Goal: Task Accomplishment & Management: Use online tool/utility

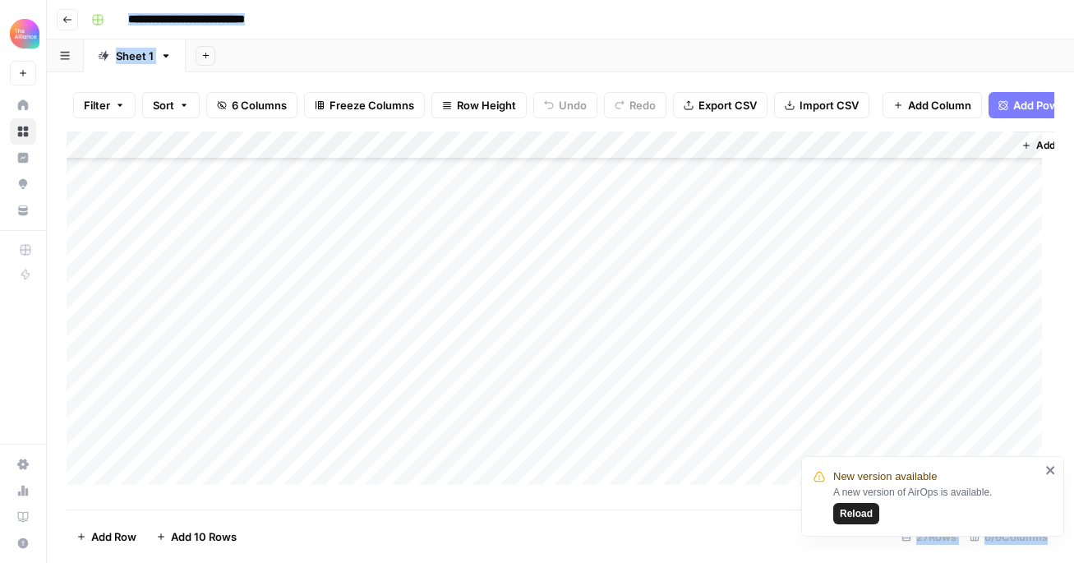
scroll to position [455, 0]
click at [204, 429] on div "Add Column" at bounding box center [561, 315] width 988 height 366
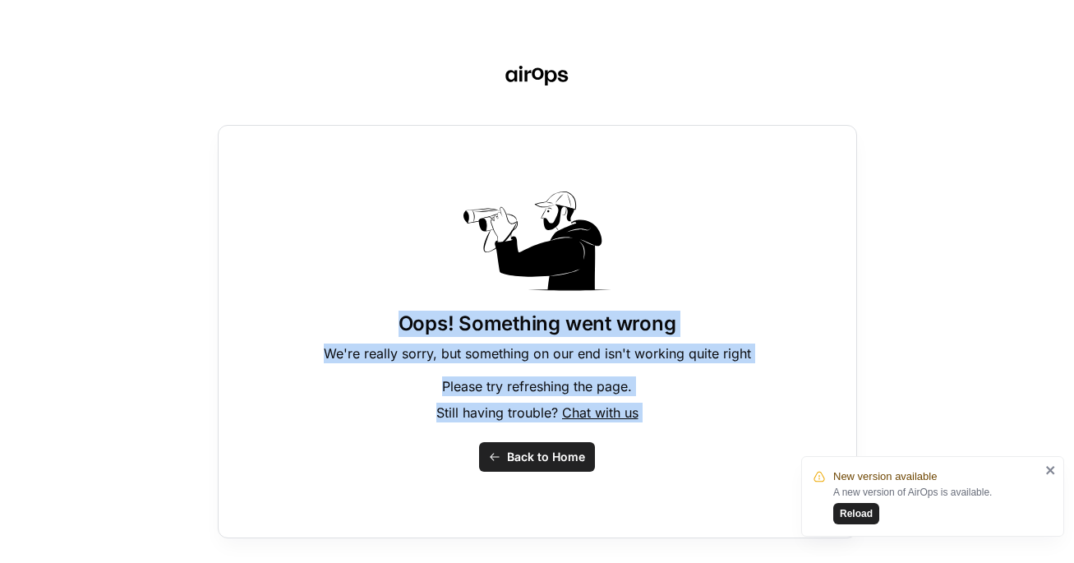
click at [541, 464] on span "Back to Home" at bounding box center [546, 457] width 78 height 16
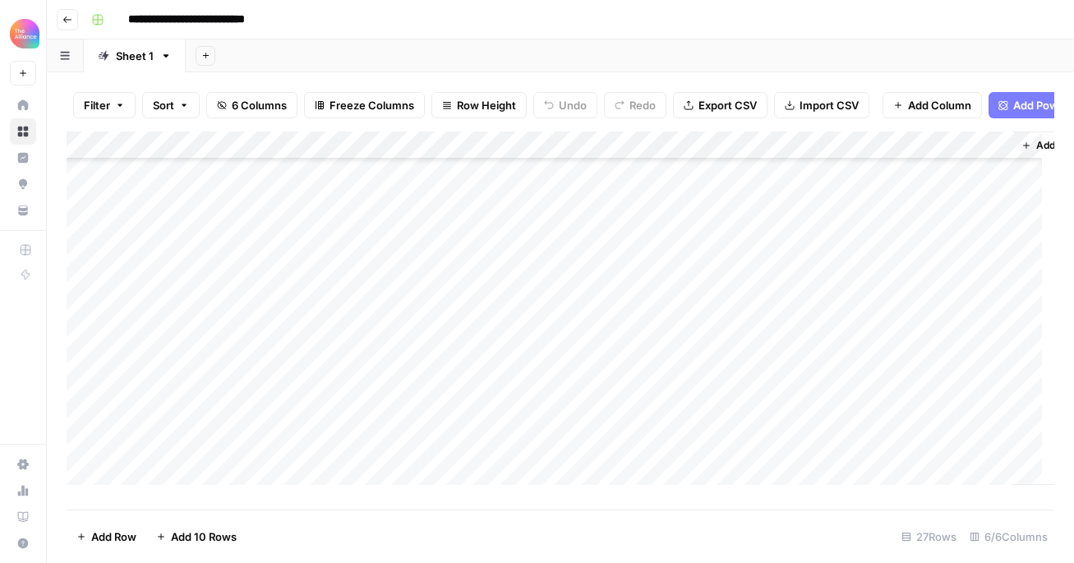
scroll to position [455, 0]
click at [205, 425] on div "Add Column" at bounding box center [561, 315] width 988 height 366
type textarea "**********"
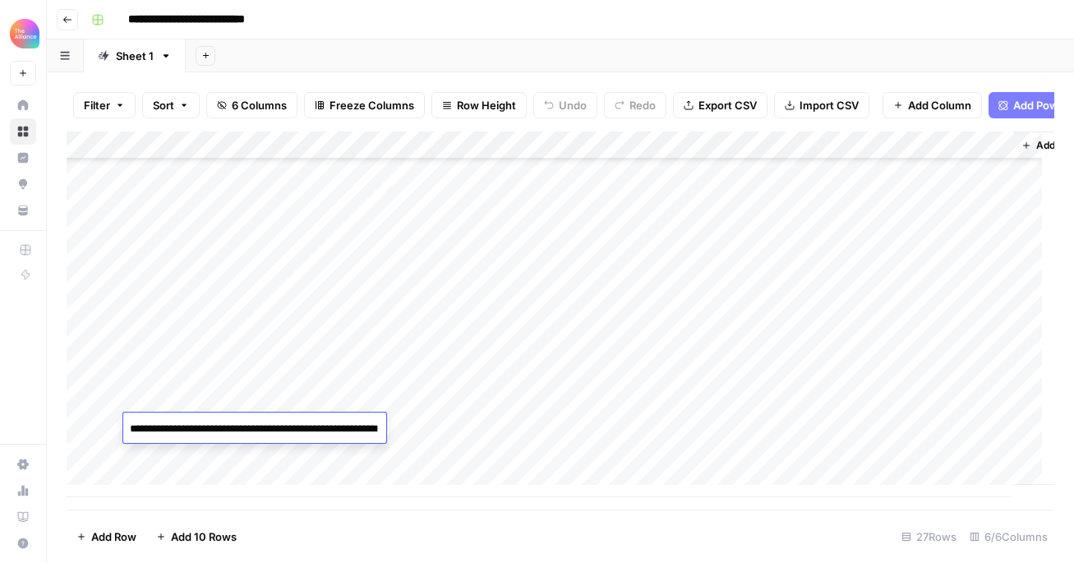
scroll to position [735, 0]
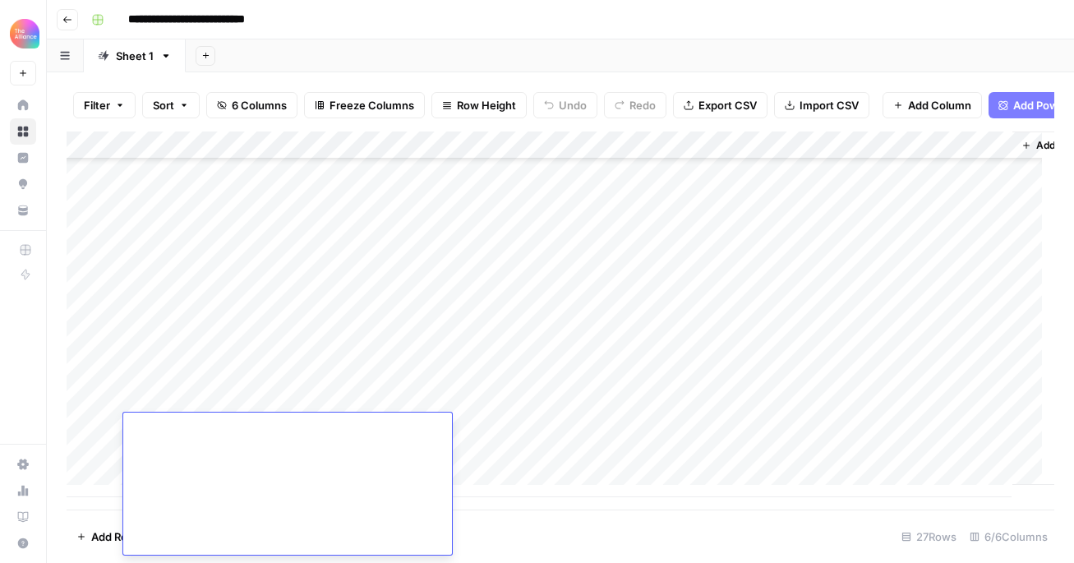
click at [363, 391] on div "Add Column" at bounding box center [561, 315] width 988 height 366
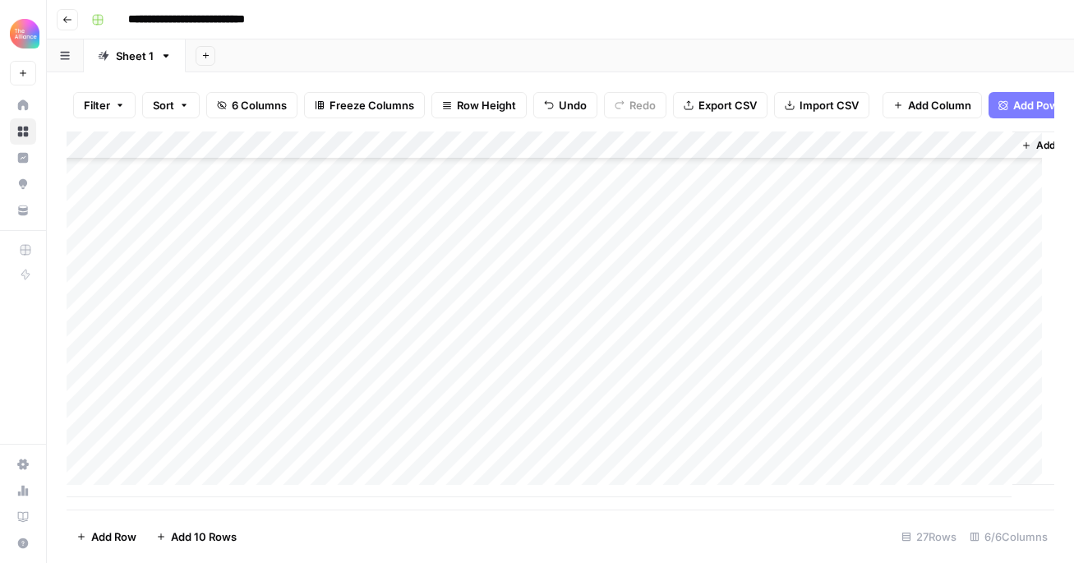
click at [235, 434] on div "Add Column" at bounding box center [561, 315] width 988 height 366
click at [239, 431] on div "Add Column" at bounding box center [561, 315] width 988 height 366
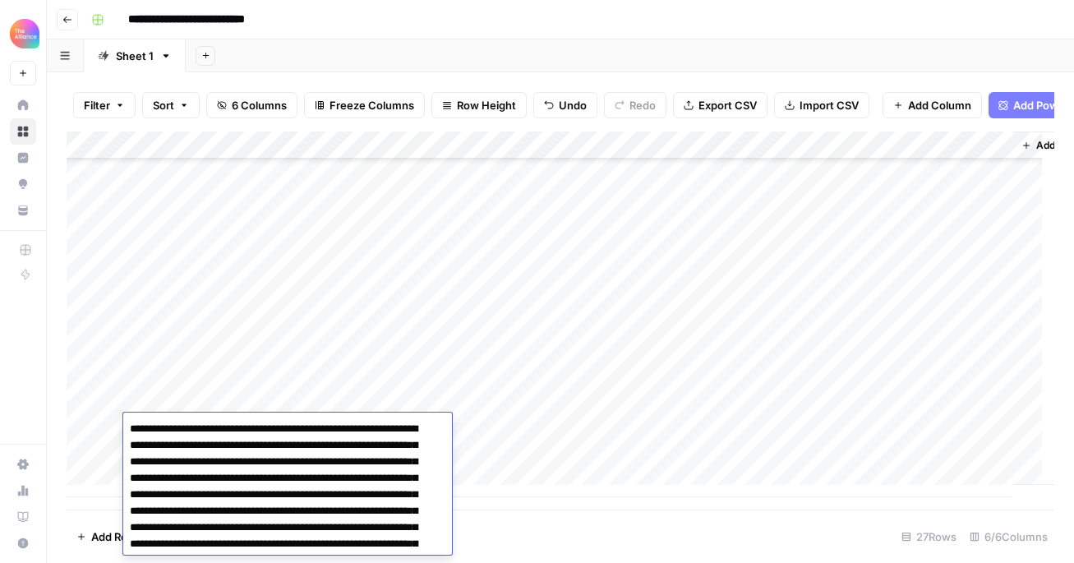
scroll to position [741, 0]
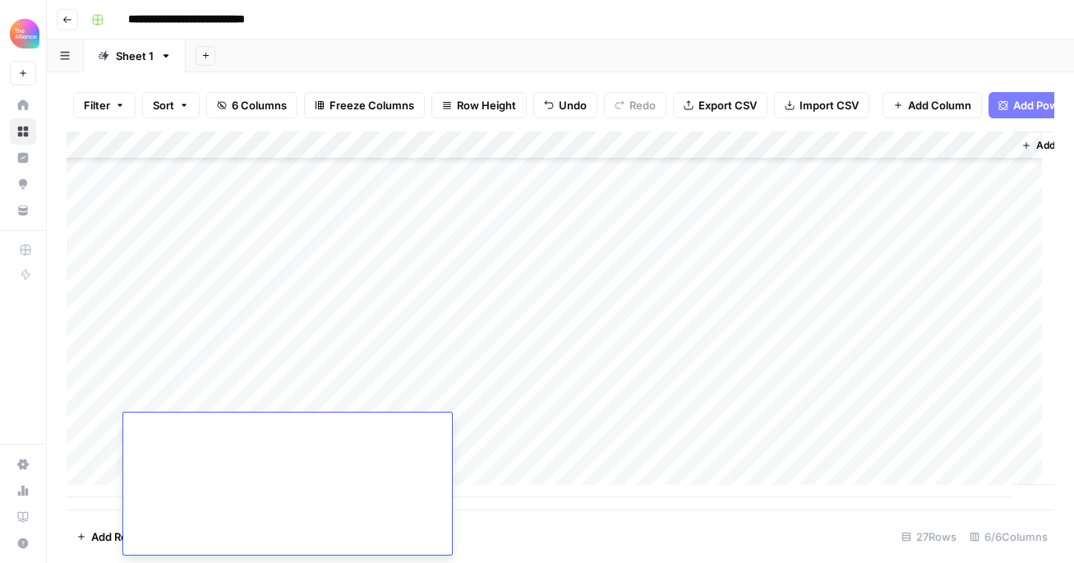
click at [360, 394] on div "Add Column" at bounding box center [561, 315] width 988 height 366
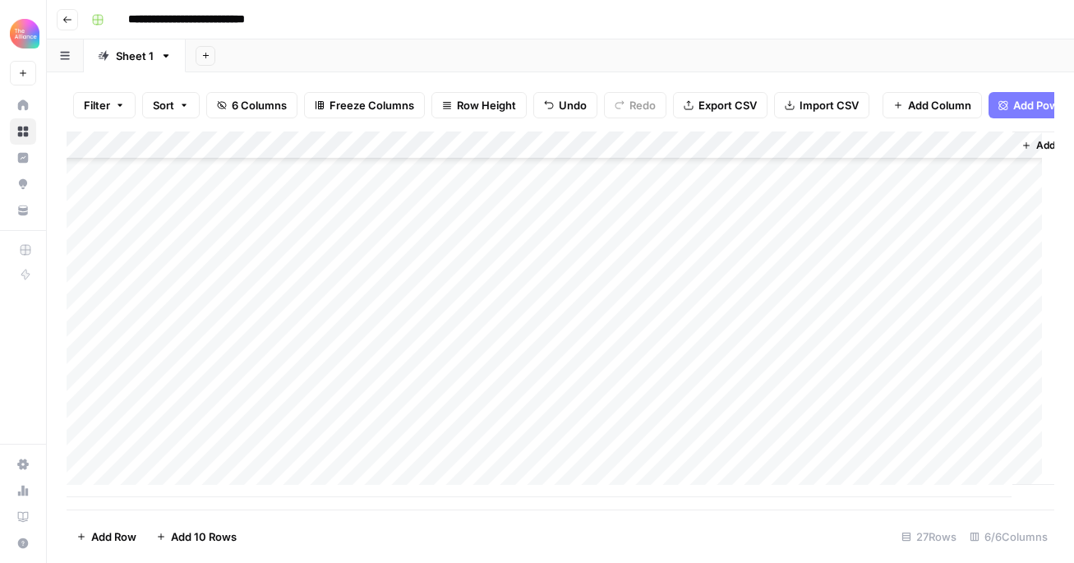
click at [333, 428] on div "Add Column" at bounding box center [561, 315] width 988 height 366
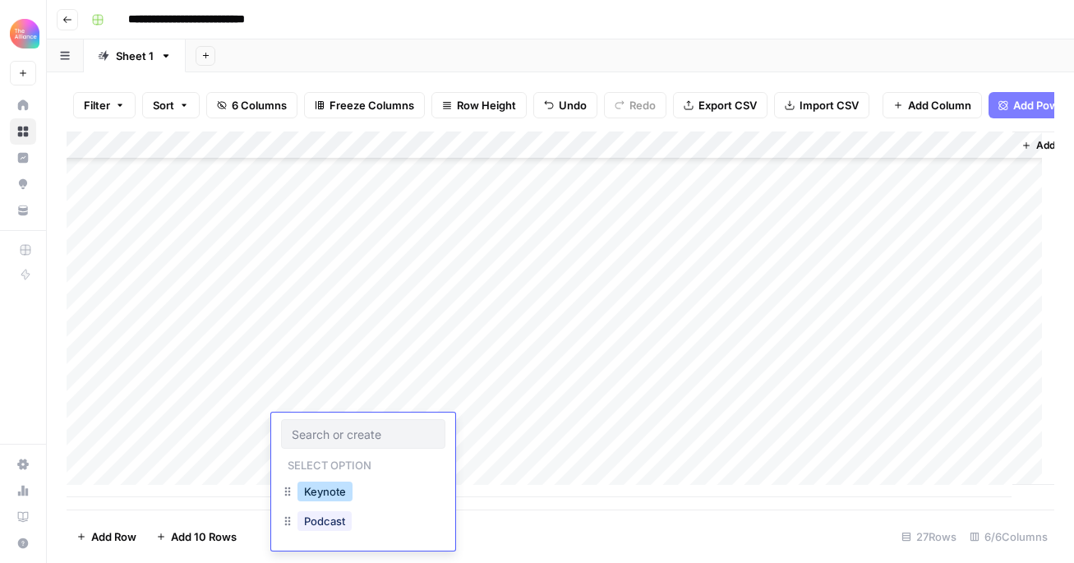
click at [335, 495] on button "Keynote" at bounding box center [325, 492] width 55 height 20
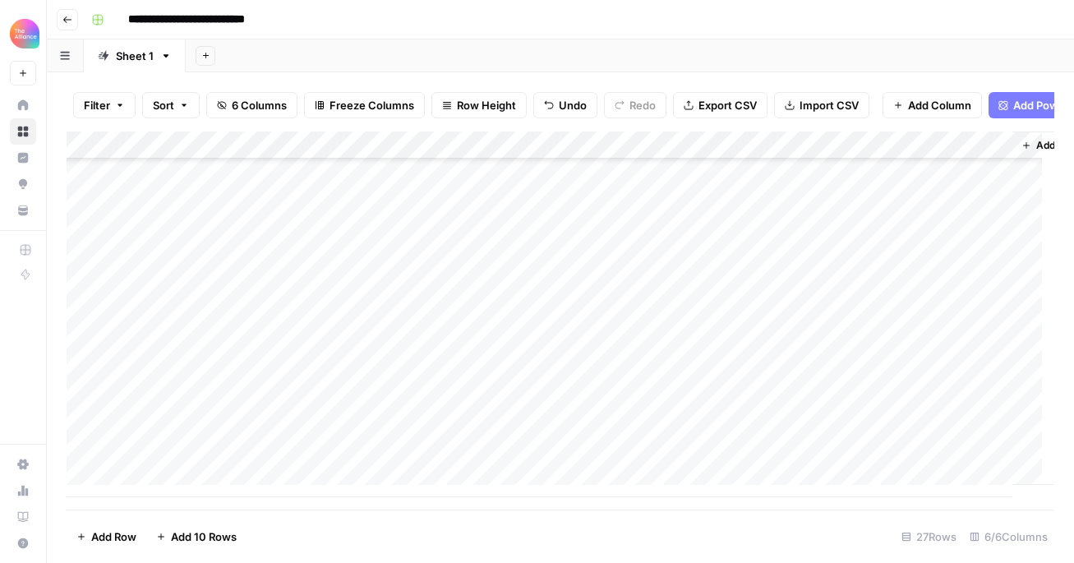
click at [532, 159] on div "Add Column" at bounding box center [561, 315] width 988 height 366
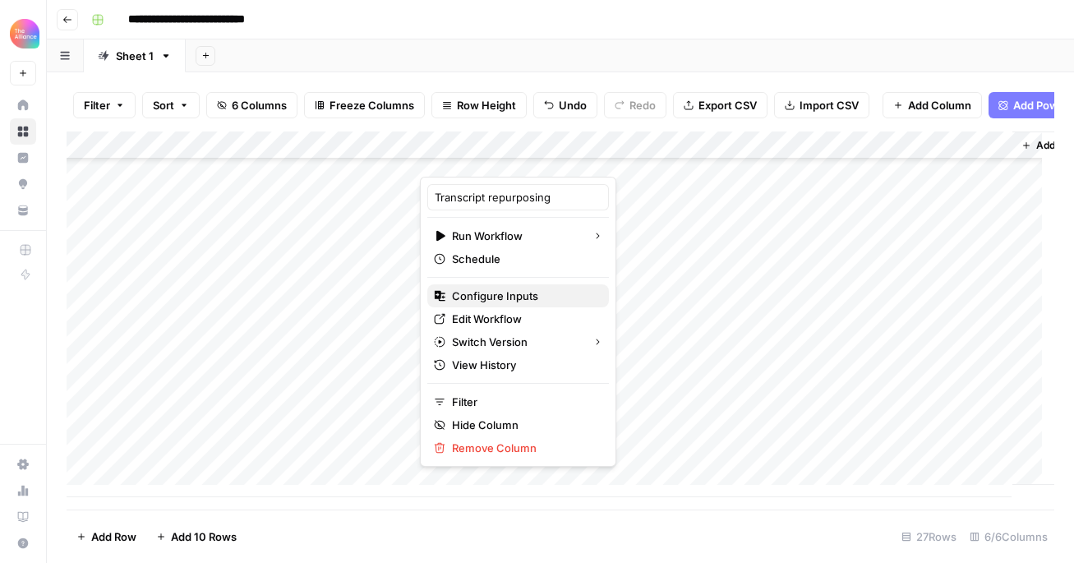
click at [496, 297] on span "Configure Inputs" at bounding box center [524, 296] width 144 height 16
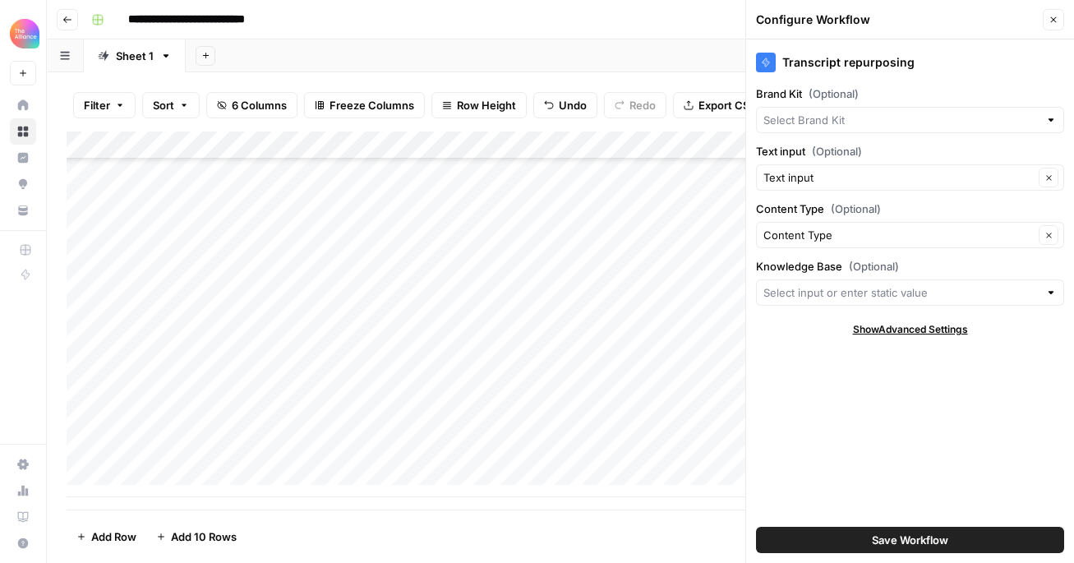
type input "CMO Alliance"
click at [1054, 23] on icon "button" at bounding box center [1054, 20] width 10 height 10
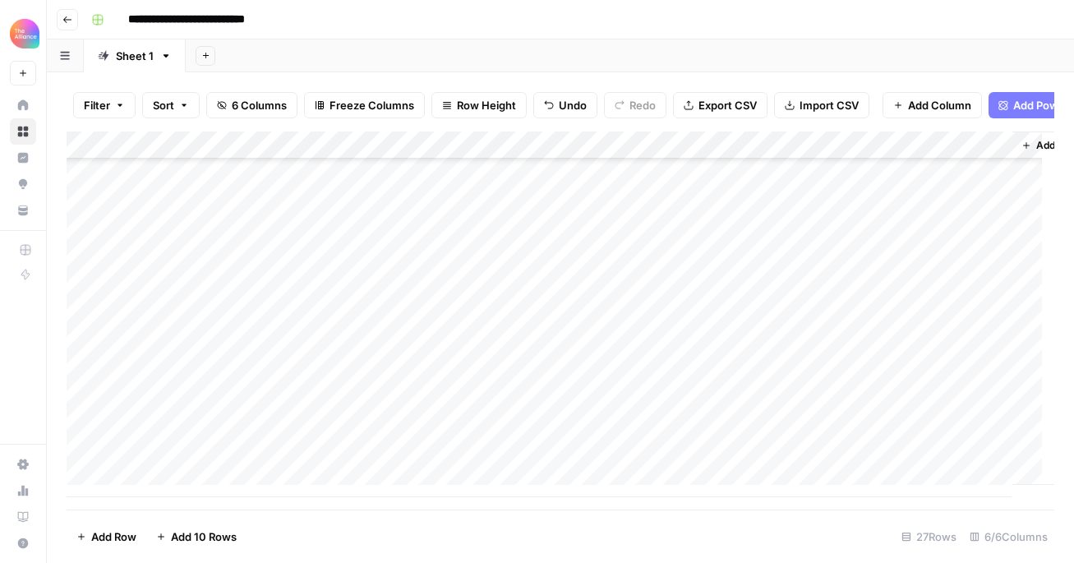
click at [531, 159] on div "Add Column" at bounding box center [561, 315] width 988 height 366
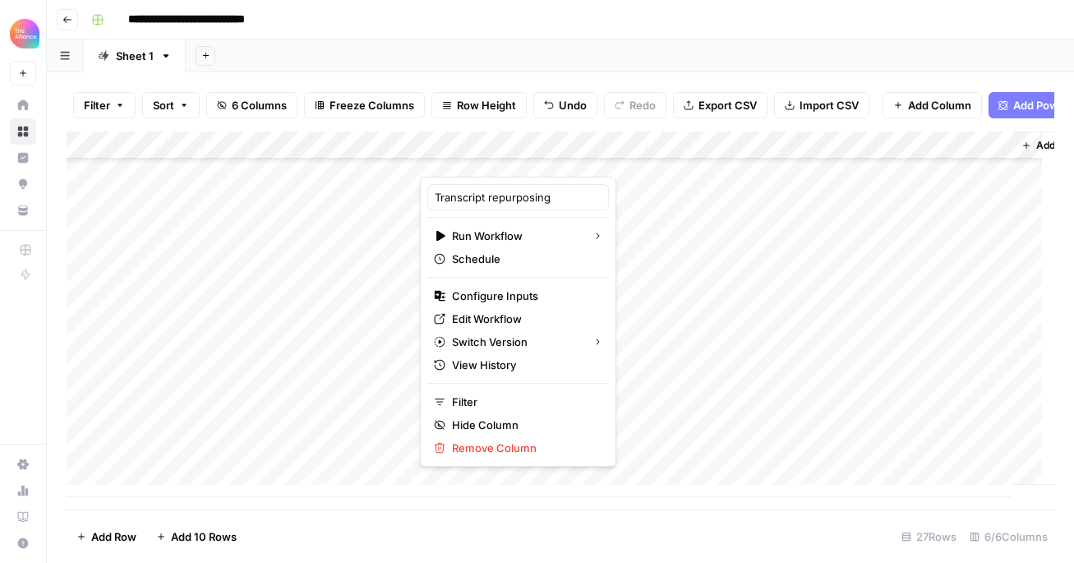
click at [293, 52] on div "Add Sheet" at bounding box center [630, 55] width 889 height 33
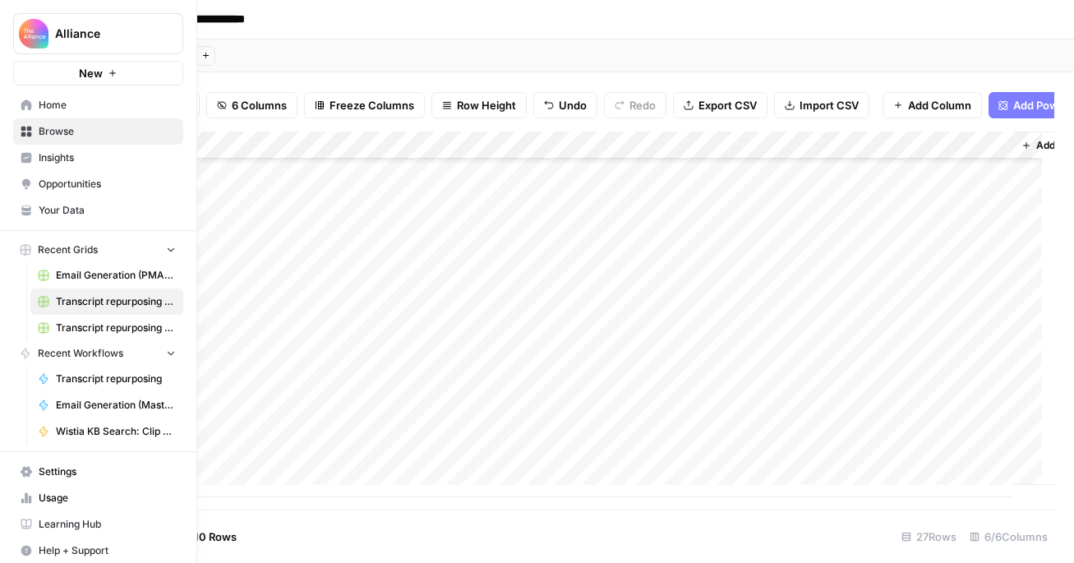
click at [83, 348] on span "Recent Workflows" at bounding box center [80, 353] width 85 height 15
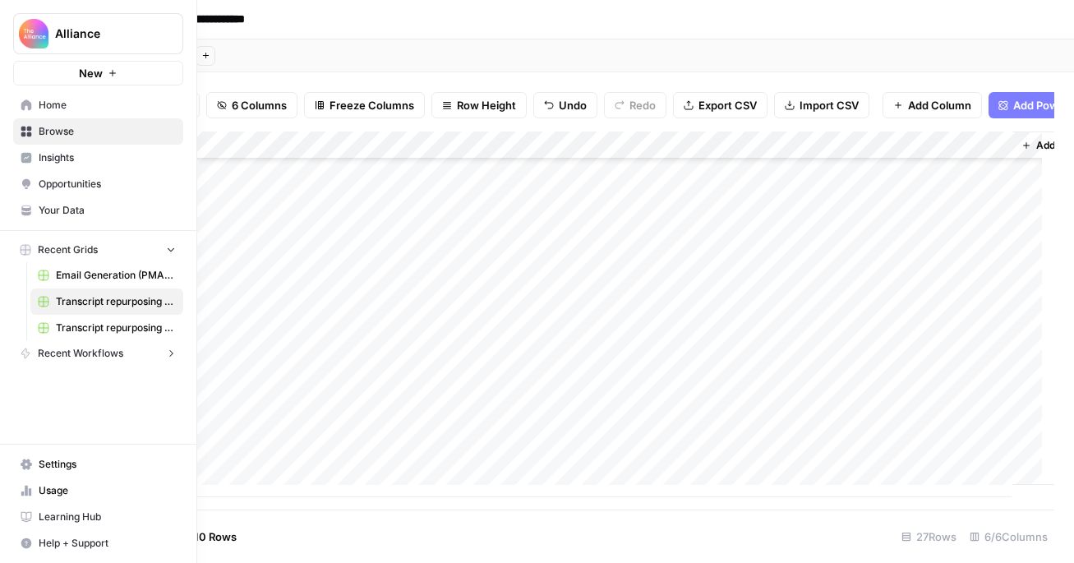
click at [72, 99] on span "Home" at bounding box center [107, 105] width 137 height 15
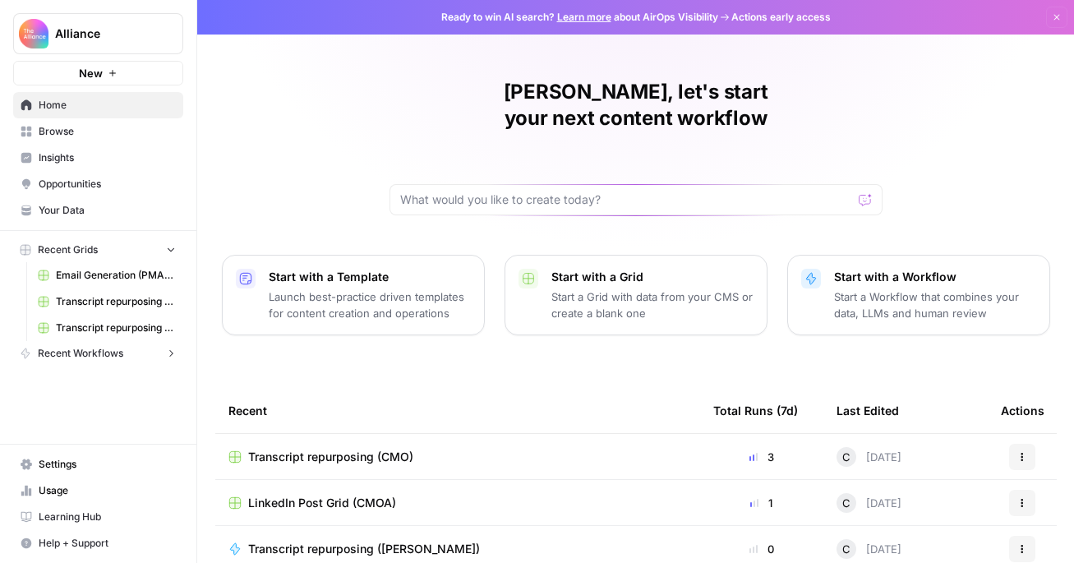
scroll to position [107, 0]
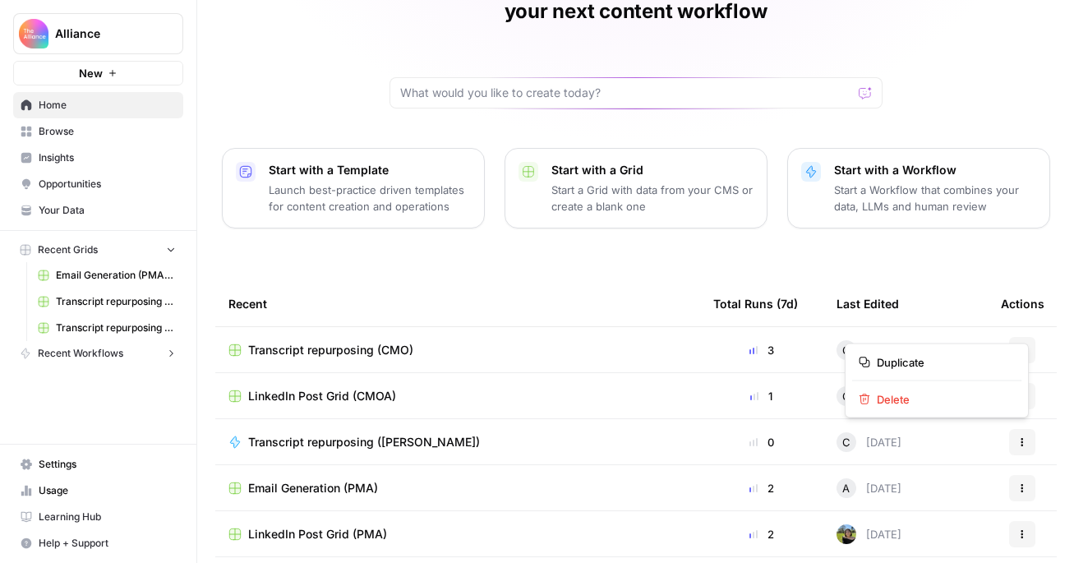
click at [1021, 352] on icon "button" at bounding box center [1022, 353] width 2 height 2
click at [430, 342] on div "Transcript repurposing (CMO)" at bounding box center [457, 350] width 459 height 16
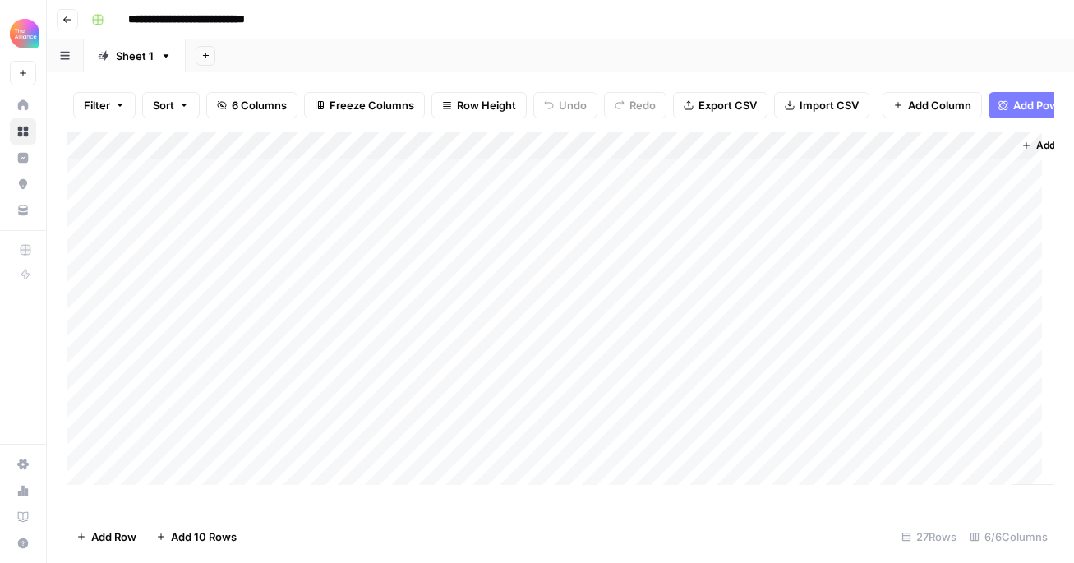
click at [152, 24] on input "**********" at bounding box center [212, 20] width 182 height 26
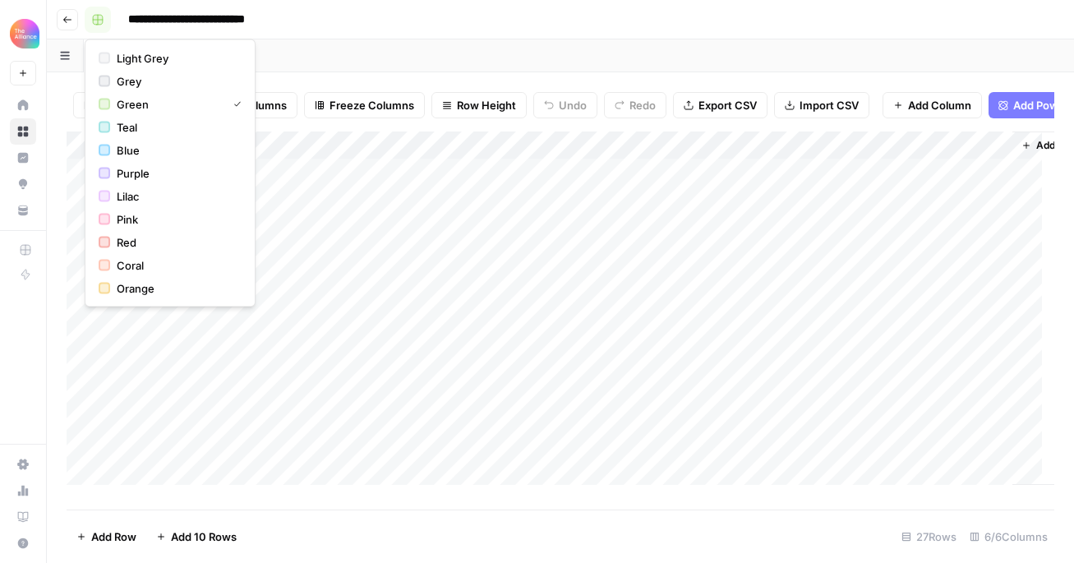
click at [109, 20] on button "button" at bounding box center [98, 20] width 26 height 26
click at [76, 25] on button "Go back" at bounding box center [67, 19] width 21 height 21
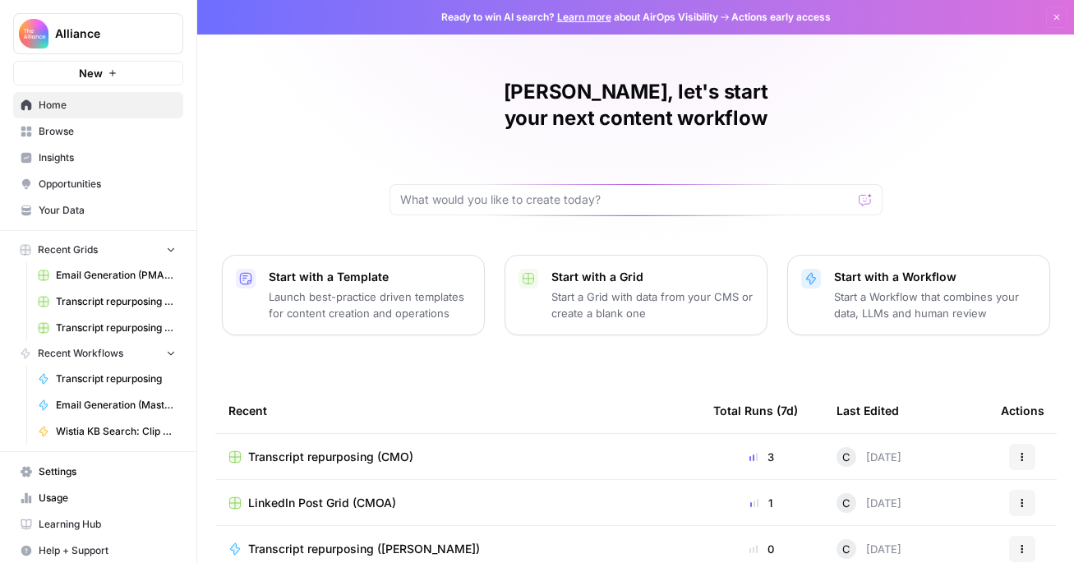
scroll to position [7, 0]
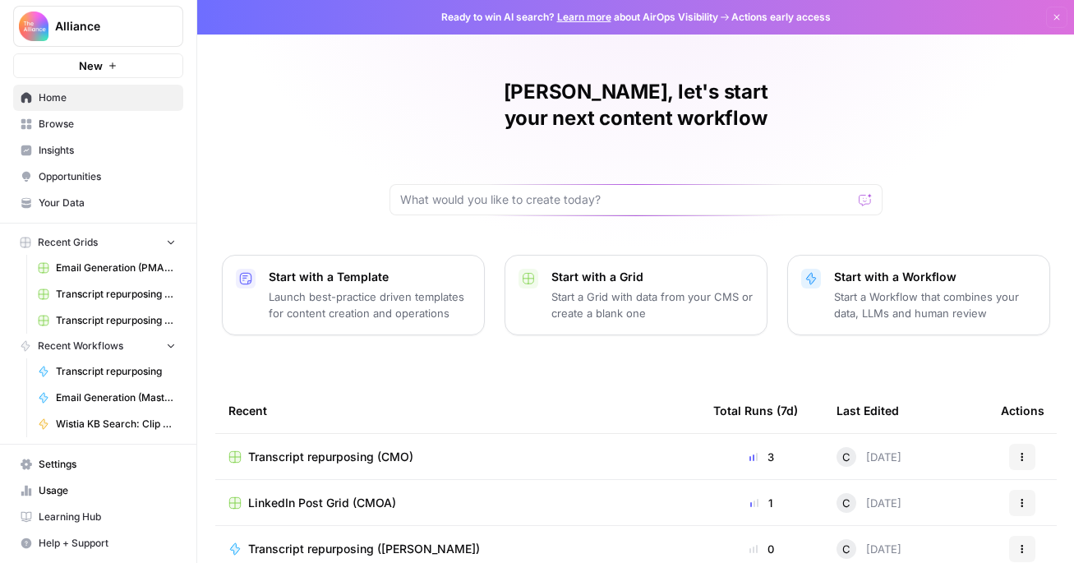
click at [78, 346] on span "Recent Workflows" at bounding box center [80, 346] width 85 height 15
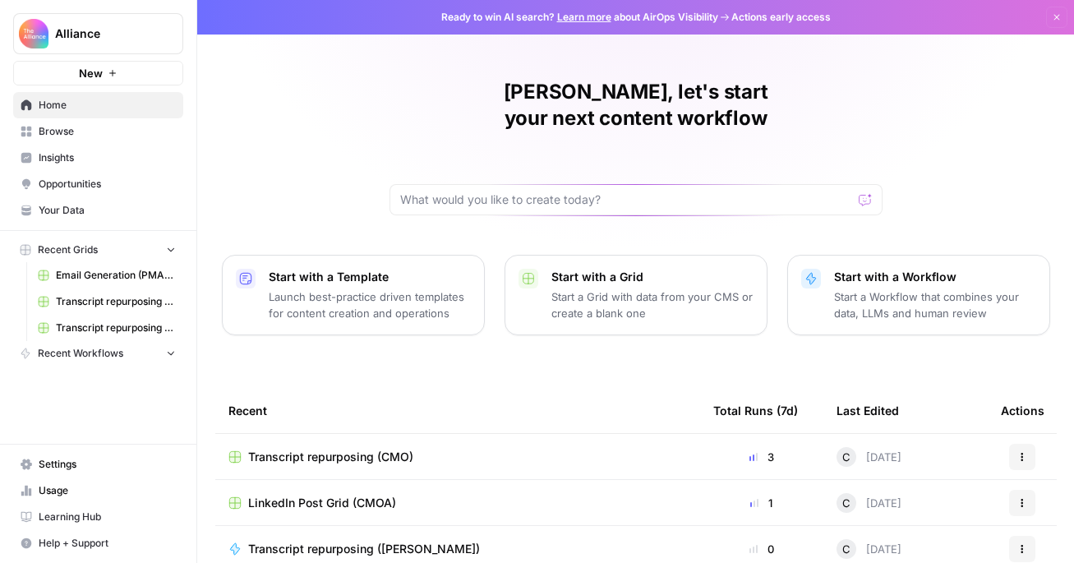
scroll to position [0, 0]
click at [113, 357] on span "Recent Workflows" at bounding box center [80, 353] width 85 height 15
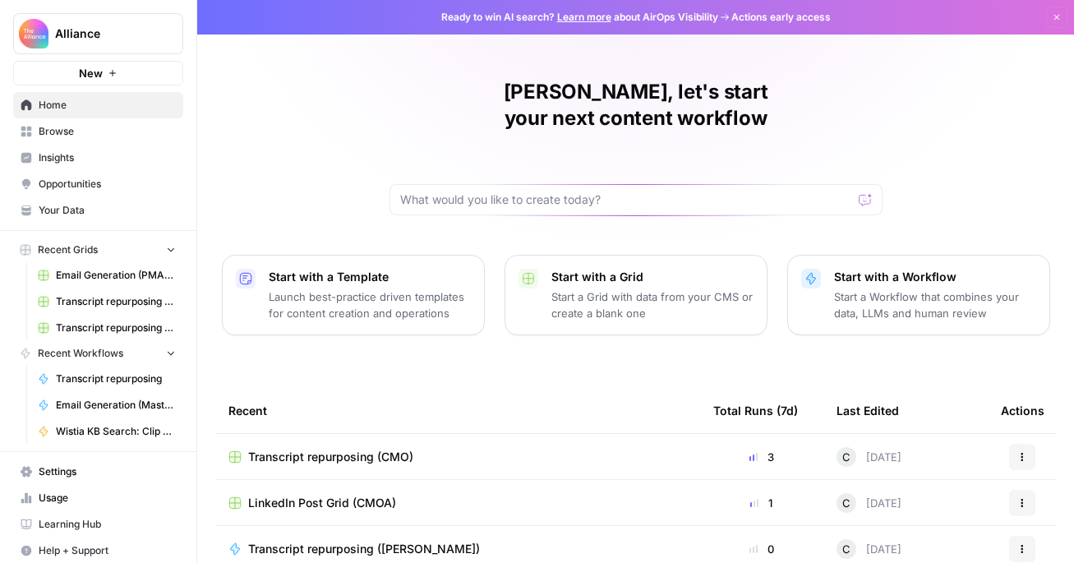
scroll to position [7, 0]
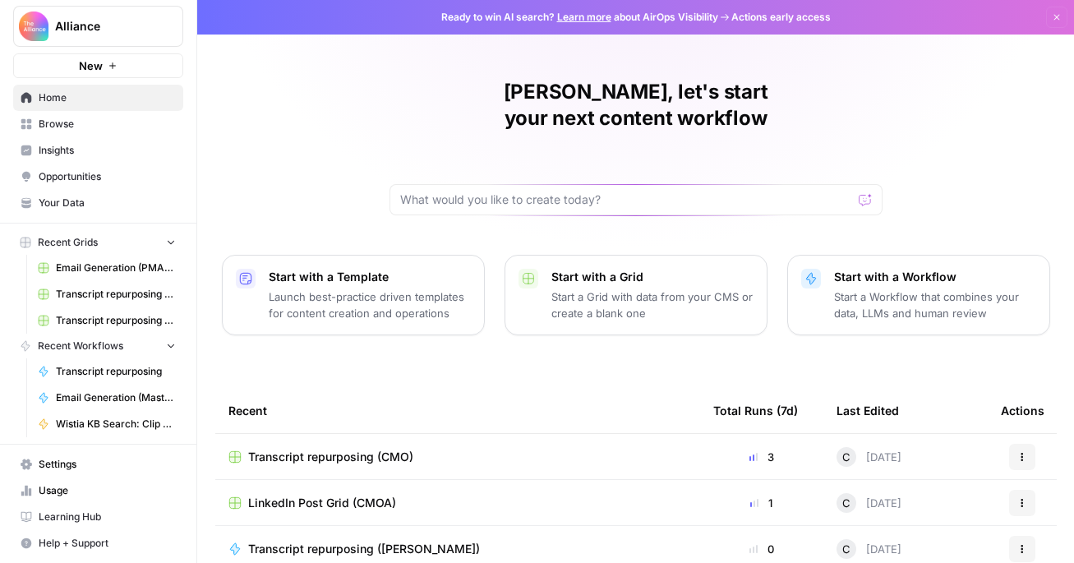
click at [67, 127] on span "Browse" at bounding box center [107, 124] width 137 height 15
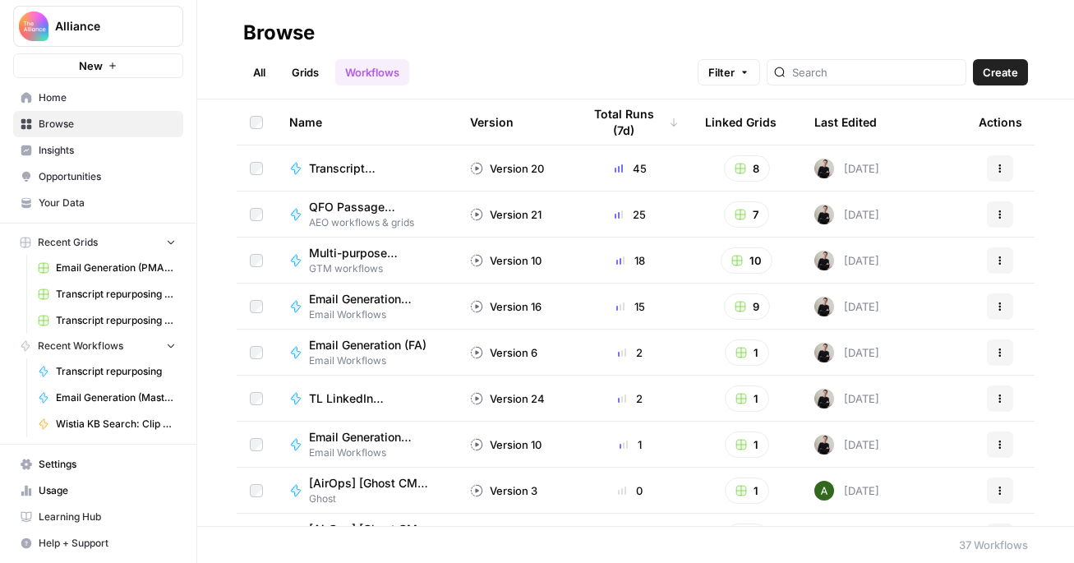
click at [353, 169] on span "Transcript repurposing" at bounding box center [370, 168] width 122 height 16
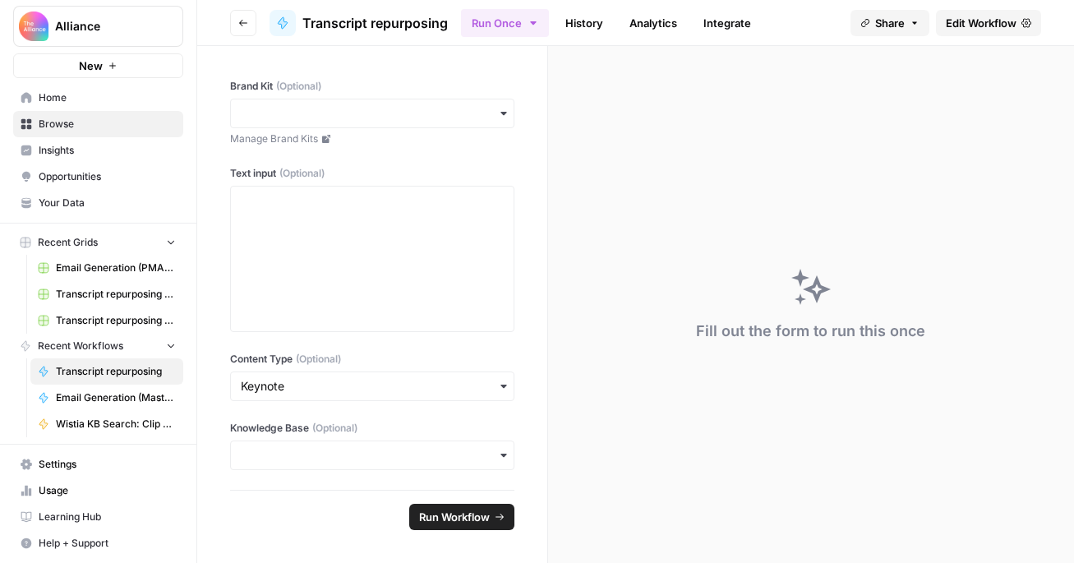
click at [150, 344] on button "Recent Workflows" at bounding box center [98, 346] width 170 height 25
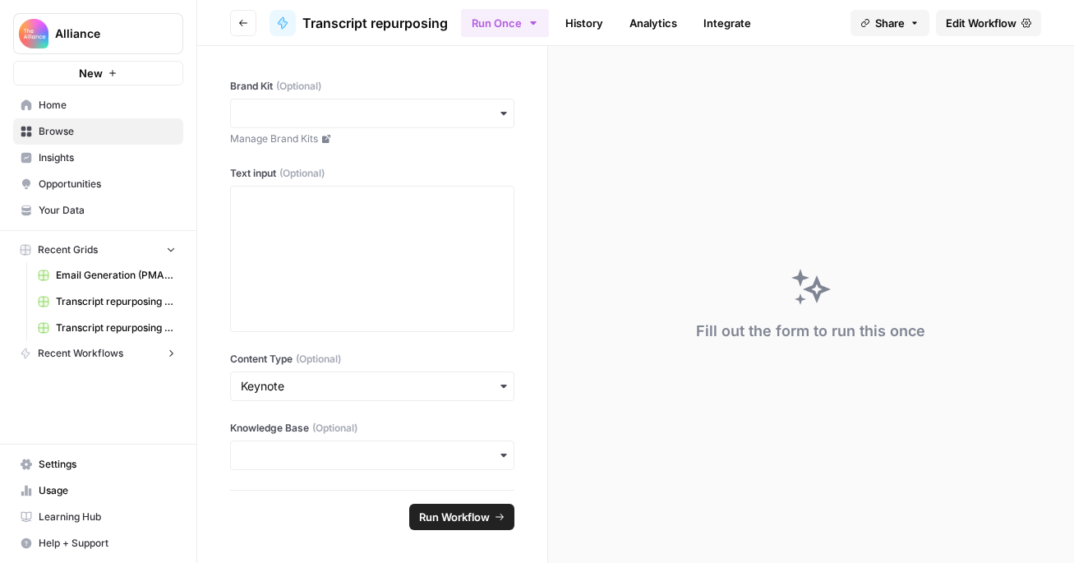
click at [150, 344] on button "Recent Workflows" at bounding box center [98, 353] width 170 height 25
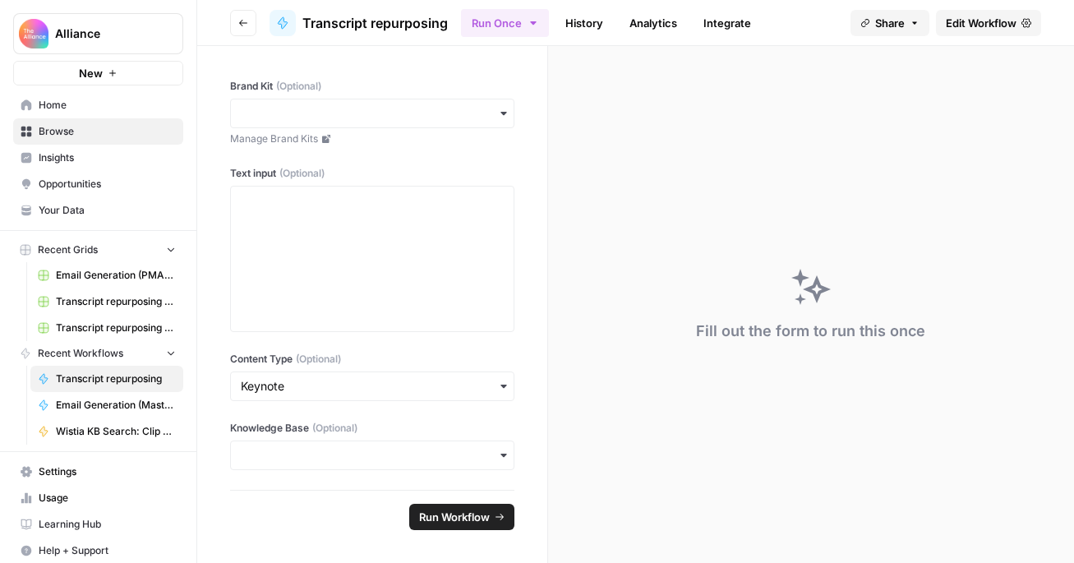
click at [238, 28] on button "Go back" at bounding box center [243, 23] width 26 height 26
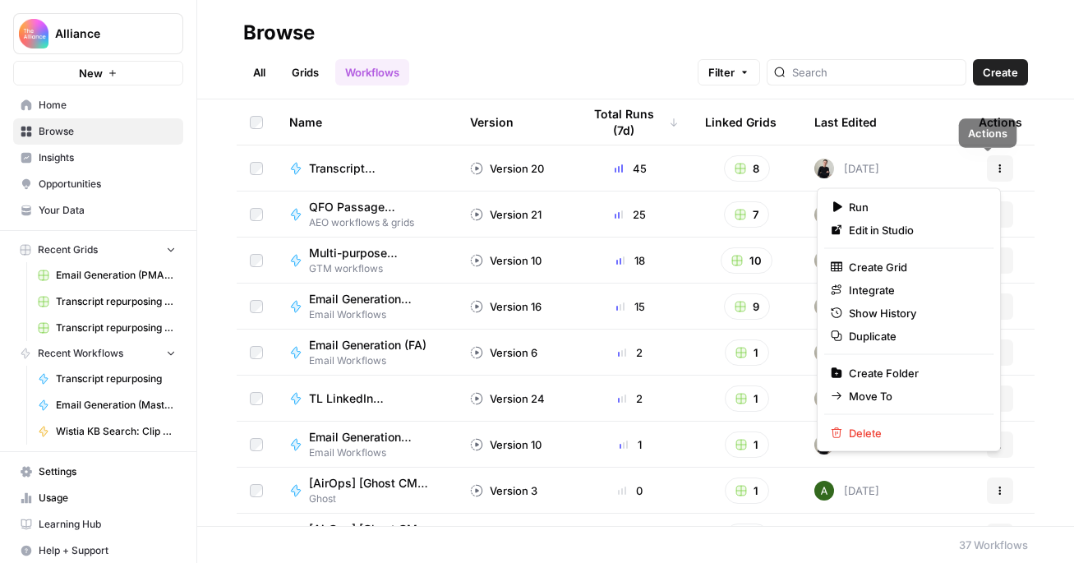
click at [987, 175] on button "Actions" at bounding box center [1000, 168] width 26 height 26
click at [902, 226] on span "Edit in Studio" at bounding box center [915, 230] width 132 height 16
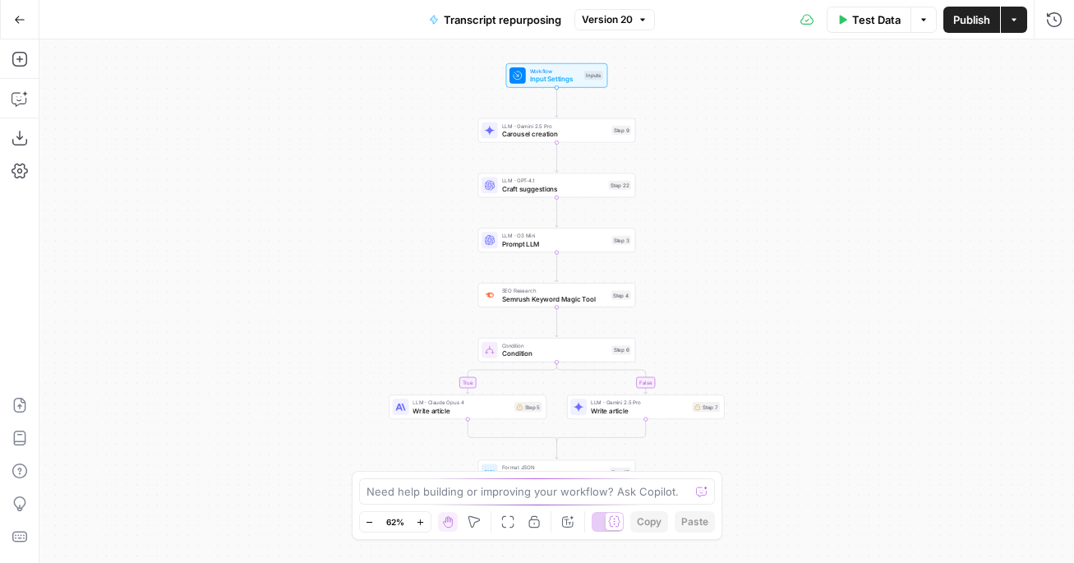
click at [25, 17] on button "Go Back" at bounding box center [20, 20] width 30 height 30
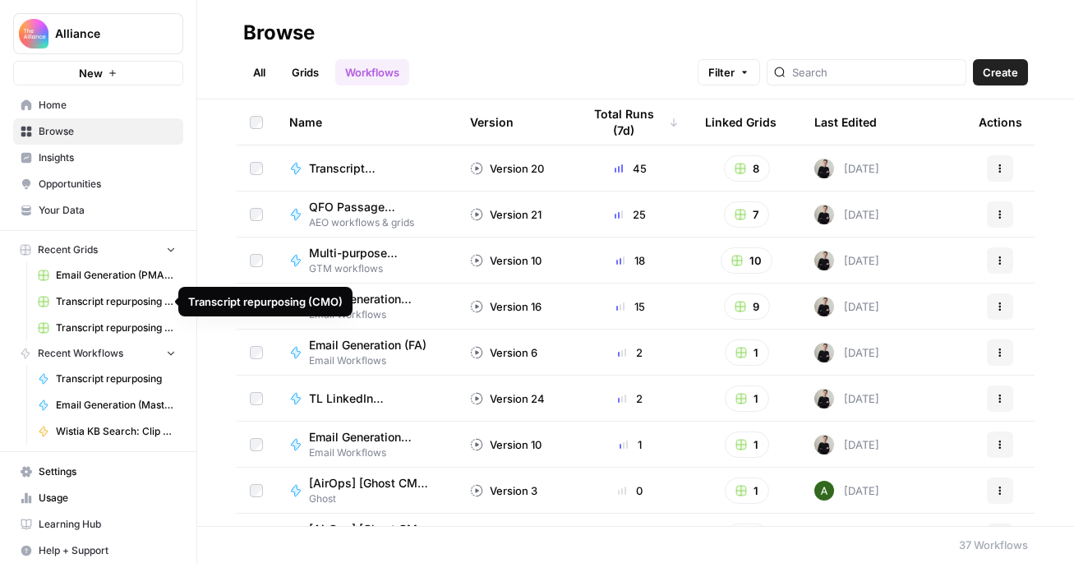
click at [83, 297] on span "Transcript repurposing (CMO)" at bounding box center [116, 301] width 120 height 15
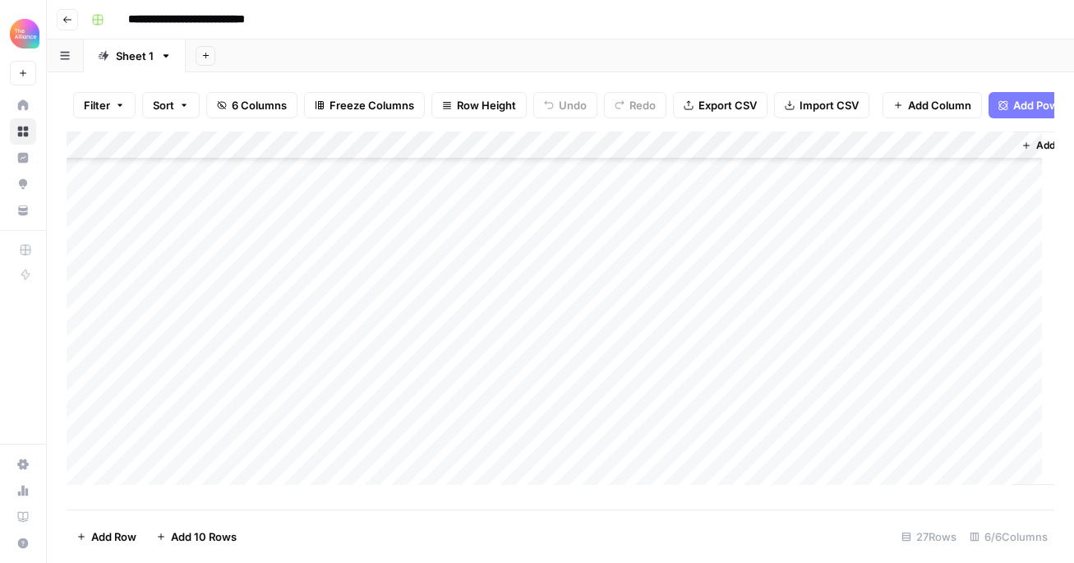
scroll to position [455, 0]
click at [492, 430] on div "Add Column" at bounding box center [561, 315] width 988 height 366
click at [222, 430] on div "Add Column" at bounding box center [561, 315] width 988 height 366
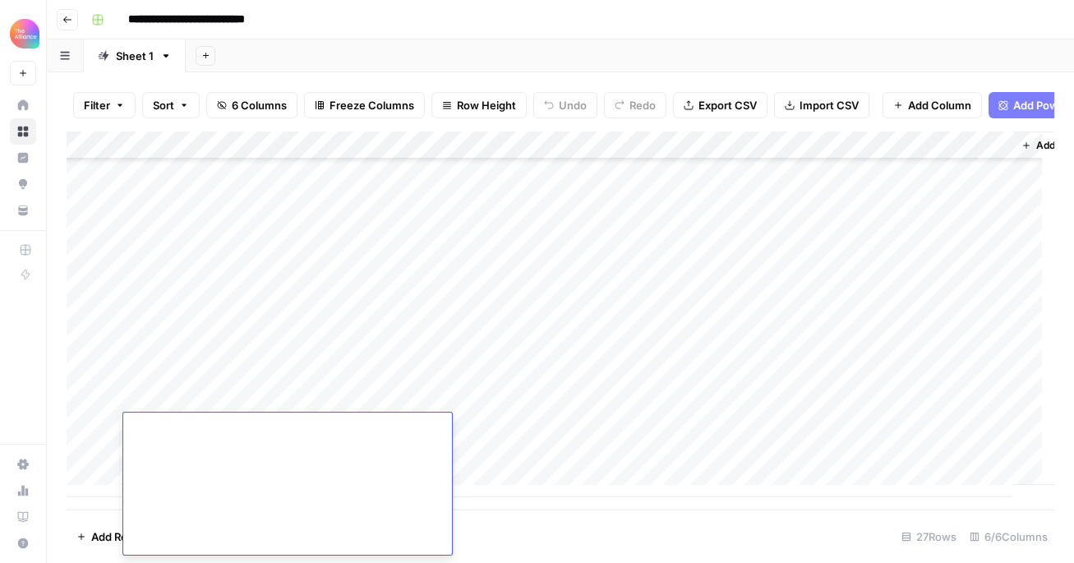
scroll to position [0, 0]
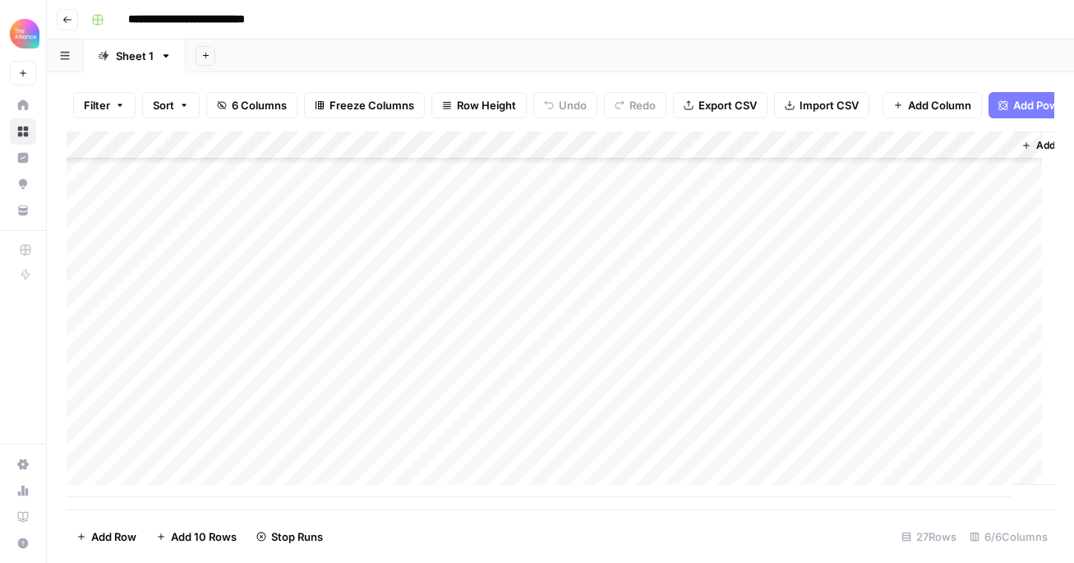
click at [551, 427] on div "Add Column" at bounding box center [561, 315] width 988 height 366
click at [242, 430] on div "Add Column" at bounding box center [561, 315] width 988 height 366
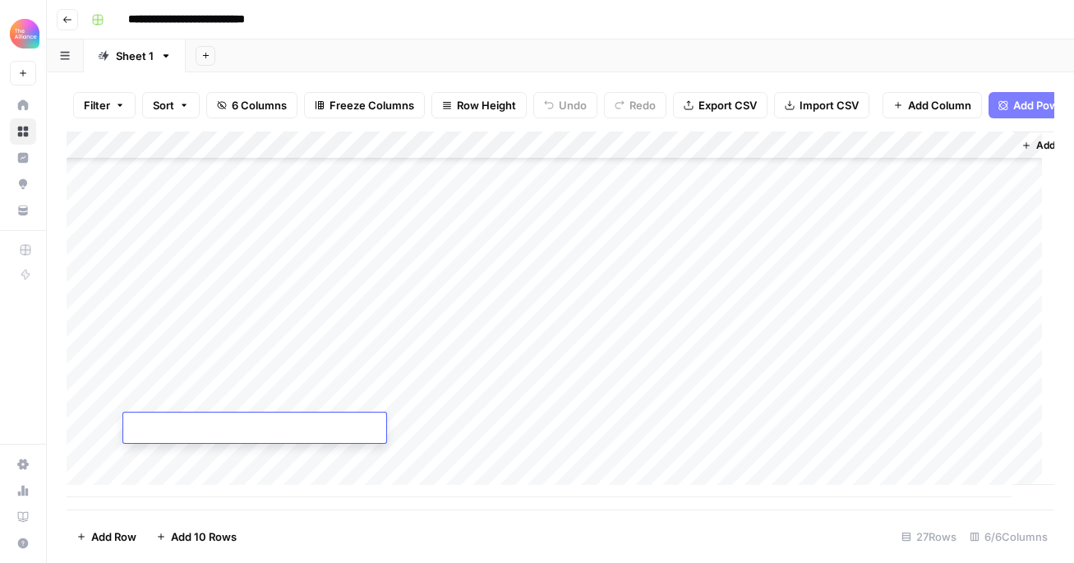
paste textarea "**********"
type textarea "**********"
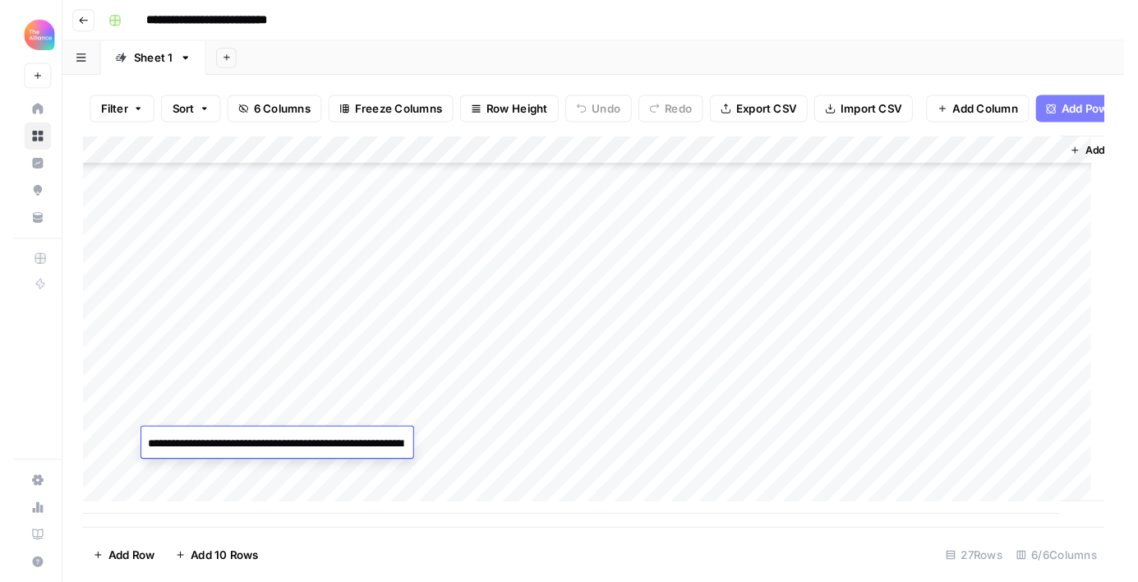
scroll to position [6291, 0]
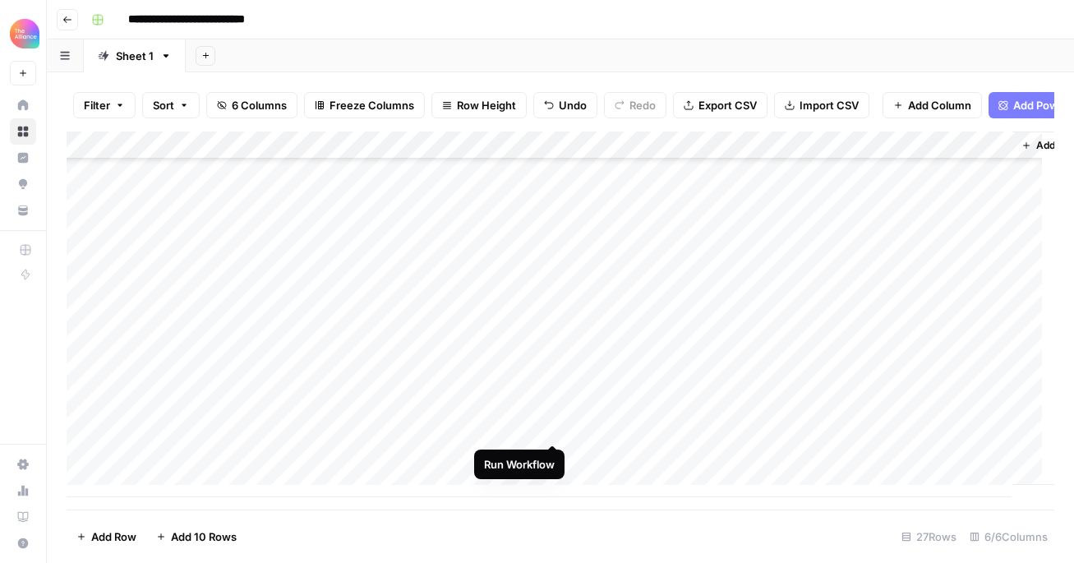
click at [552, 424] on div "Add Column" at bounding box center [561, 315] width 988 height 366
click at [853, 161] on div "Add Column" at bounding box center [561, 315] width 988 height 366
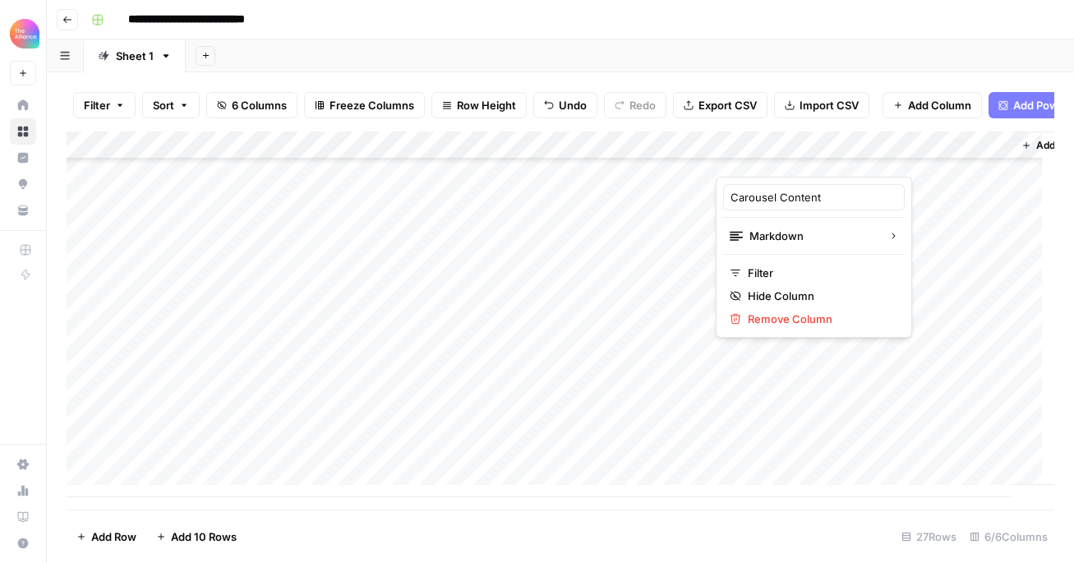
click at [999, 155] on div "Add Column" at bounding box center [561, 315] width 988 height 366
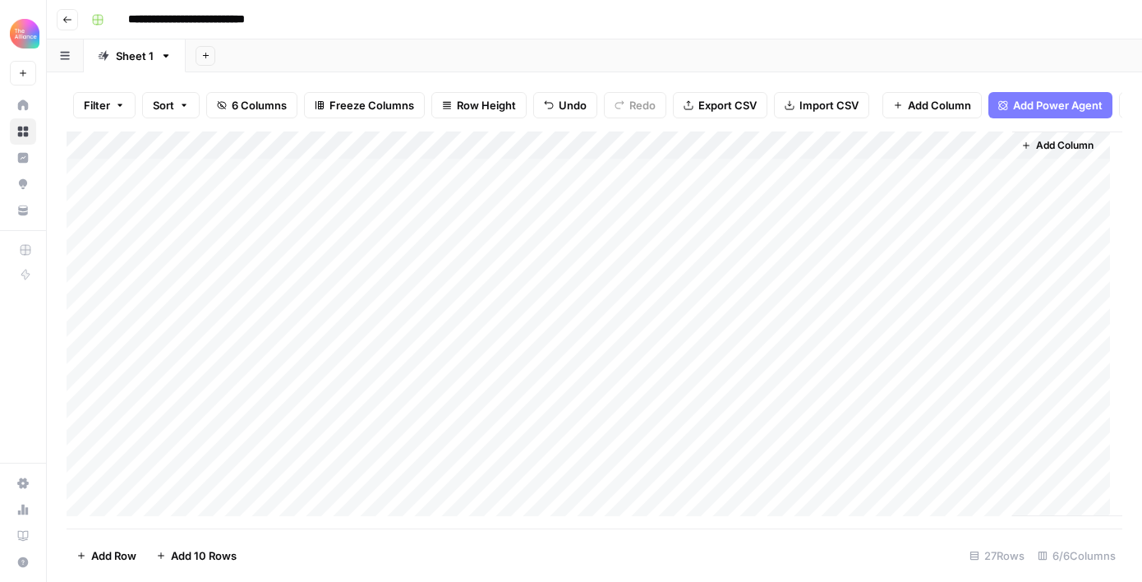
scroll to position [0, 0]
click at [533, 155] on div "Add Column" at bounding box center [595, 324] width 1056 height 385
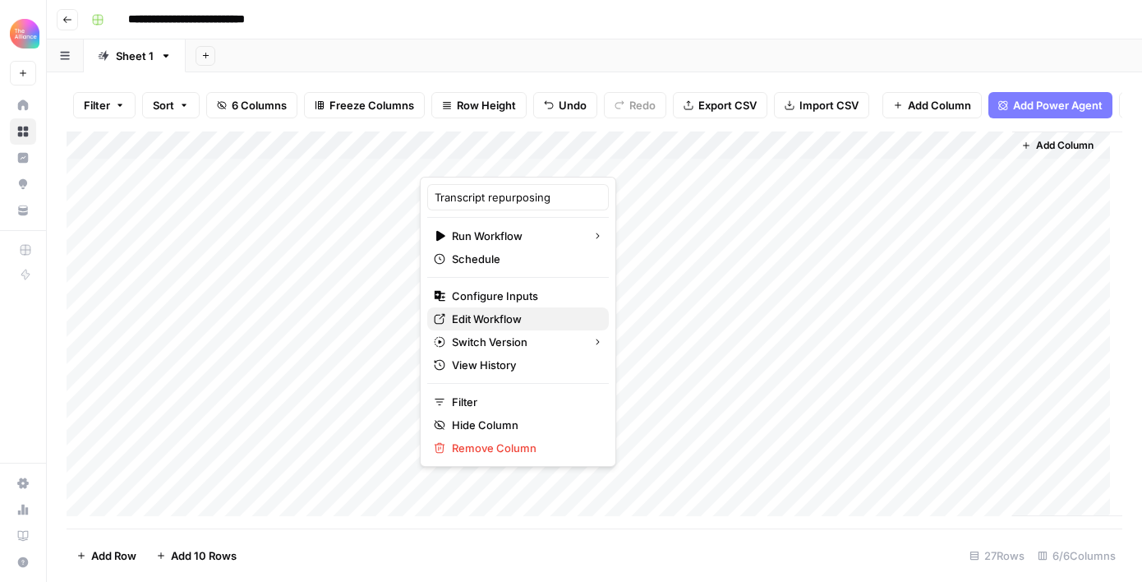
click at [494, 320] on span "Edit Workflow" at bounding box center [524, 319] width 144 height 16
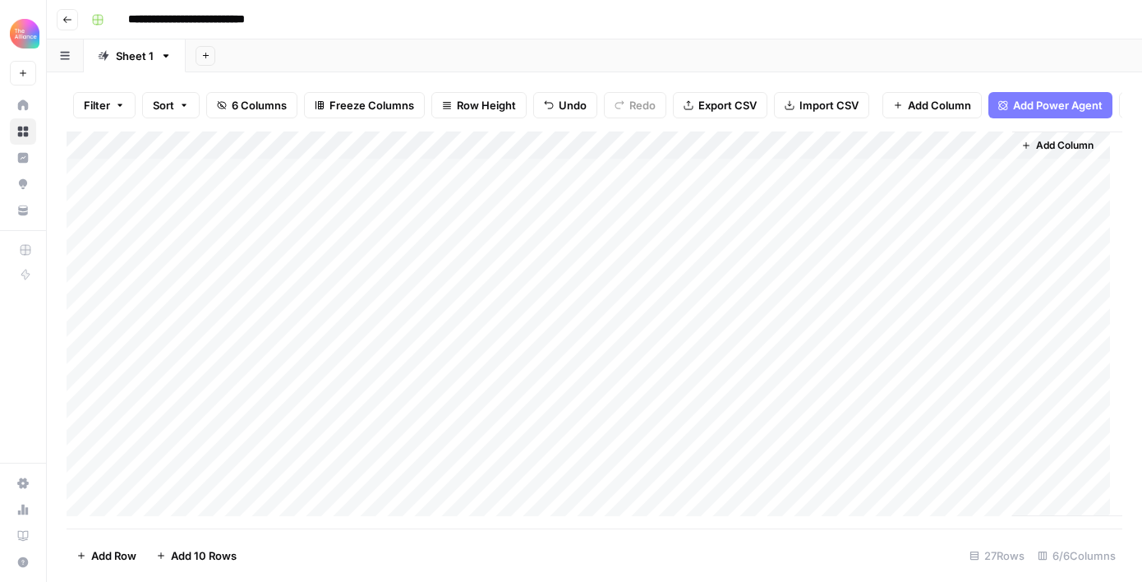
click at [62, 15] on icon "button" at bounding box center [67, 20] width 10 height 10
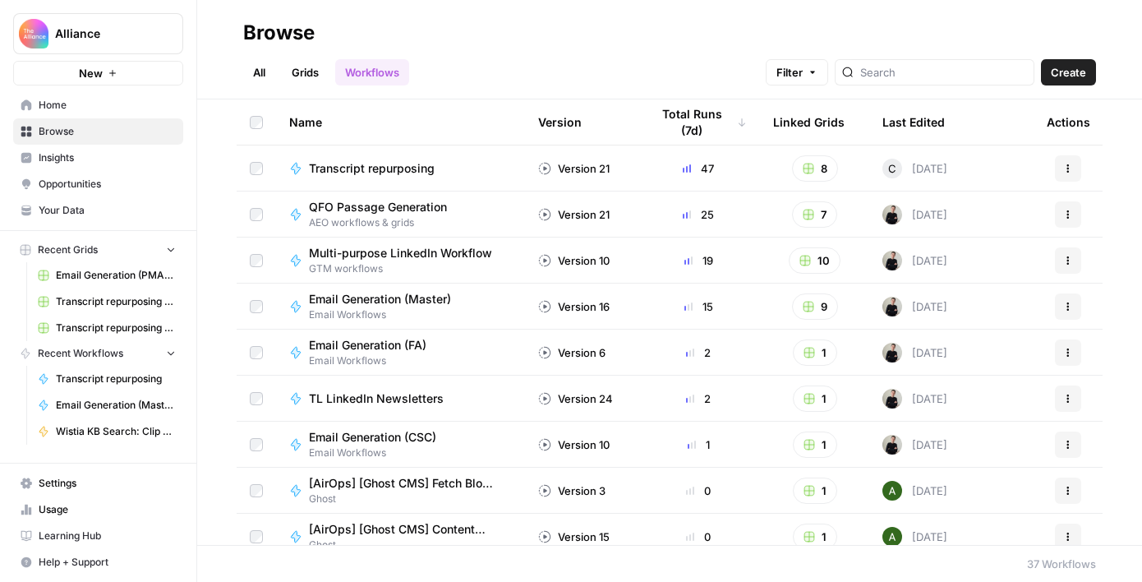
click at [338, 300] on span "Email Generation (Master)" at bounding box center [380, 299] width 142 height 16
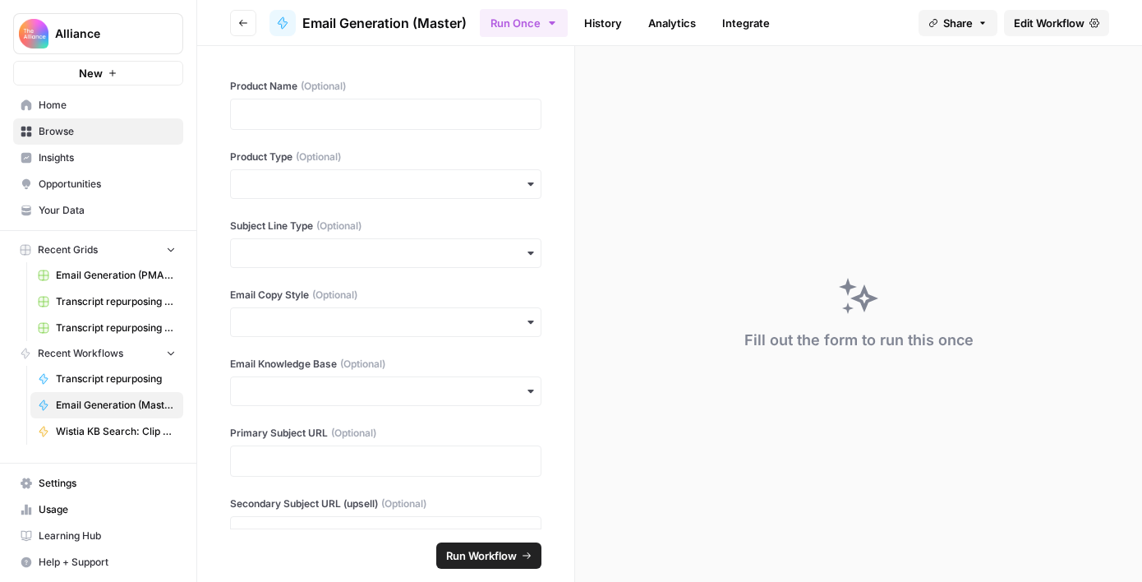
click at [72, 112] on span "Home" at bounding box center [107, 105] width 137 height 15
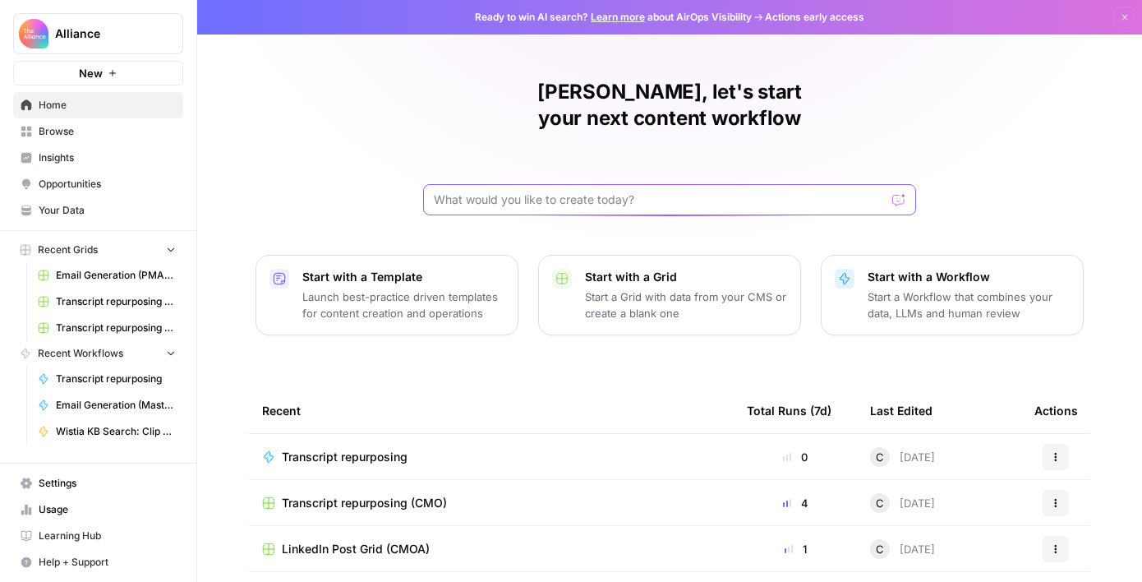
click at [534, 192] on input "text" at bounding box center [660, 200] width 452 height 16
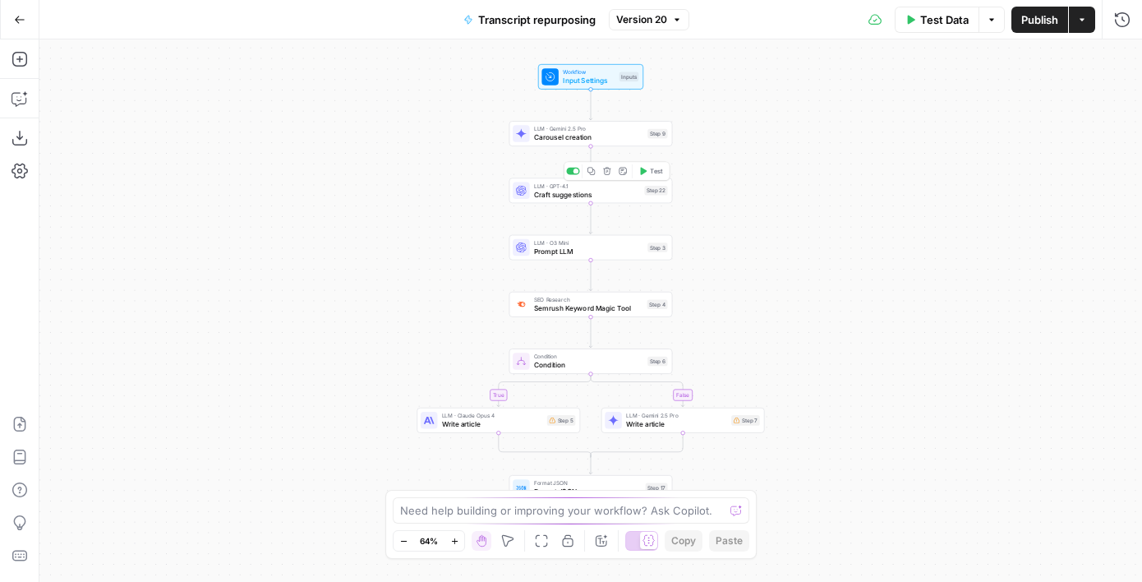
click at [605, 196] on span "Craft suggestions" at bounding box center [587, 194] width 106 height 11
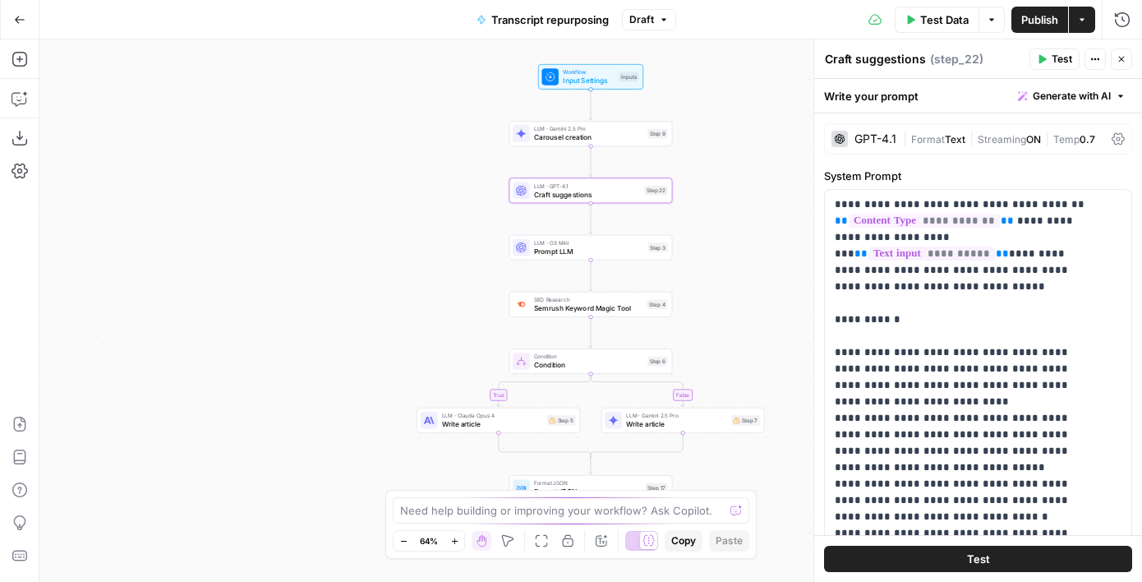
click at [883, 135] on div "GPT-4.1" at bounding box center [876, 139] width 42 height 12
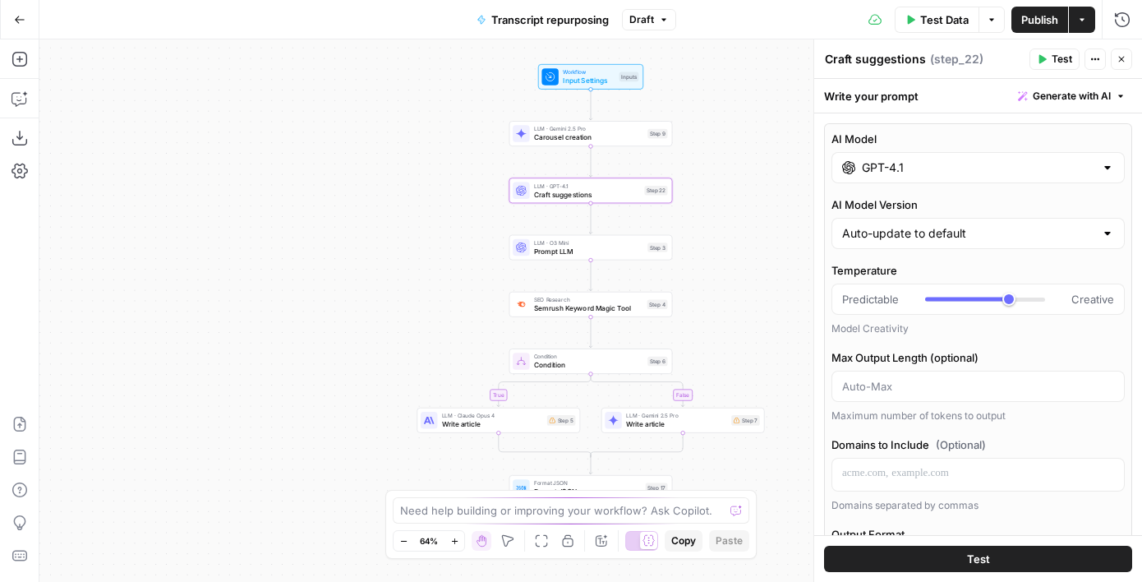
click at [884, 171] on input "GPT-4.1" at bounding box center [978, 167] width 233 height 16
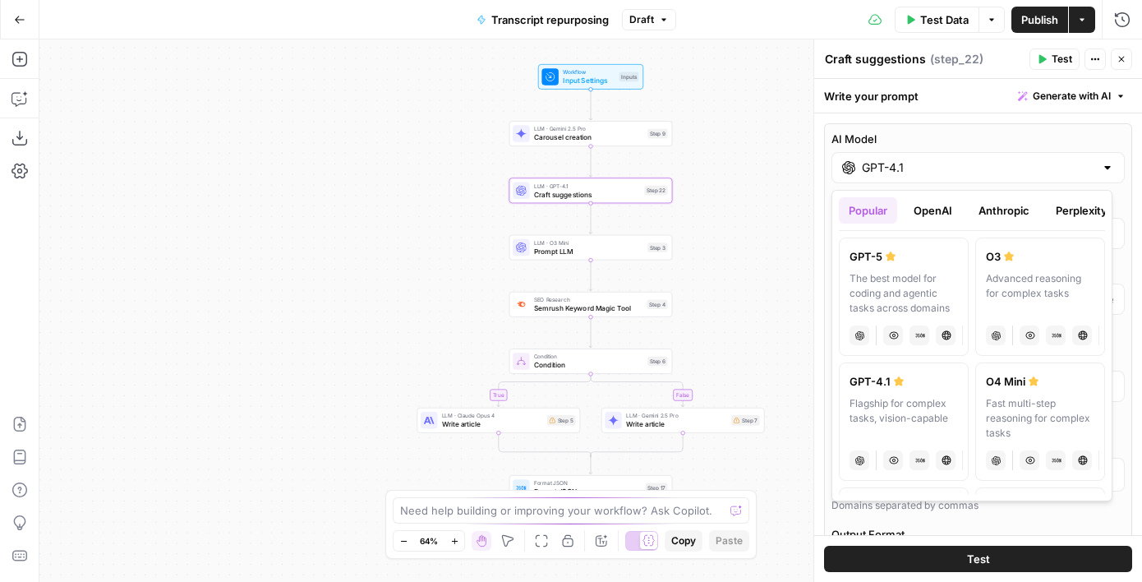
click at [1009, 210] on button "Anthropic" at bounding box center [1004, 210] width 71 height 26
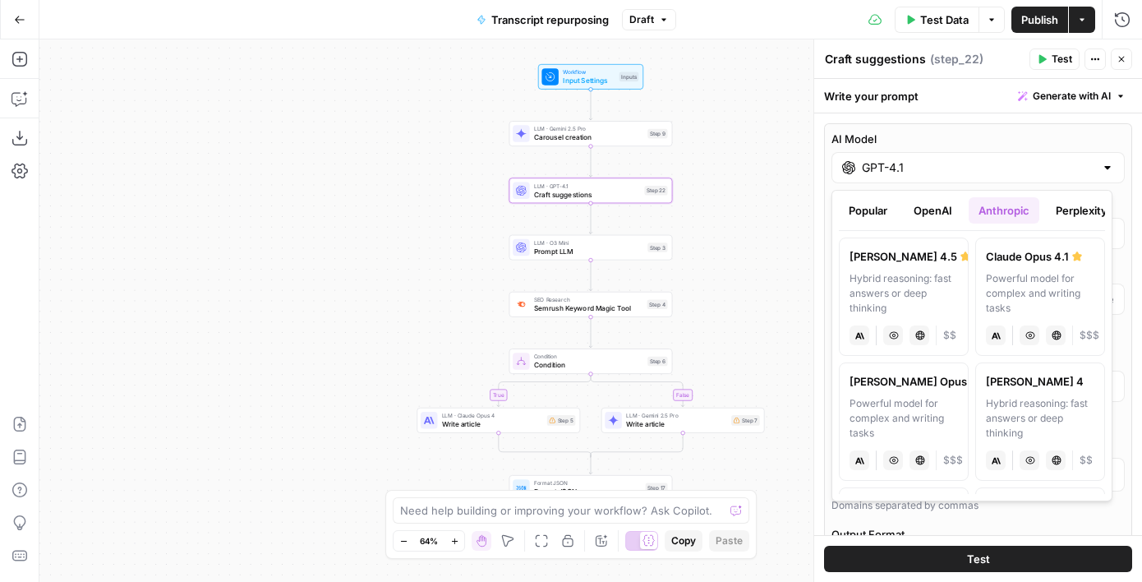
click at [1020, 275] on div "Powerful model for complex and writing tasks" at bounding box center [1040, 293] width 108 height 44
type input "Claude Opus 4.1"
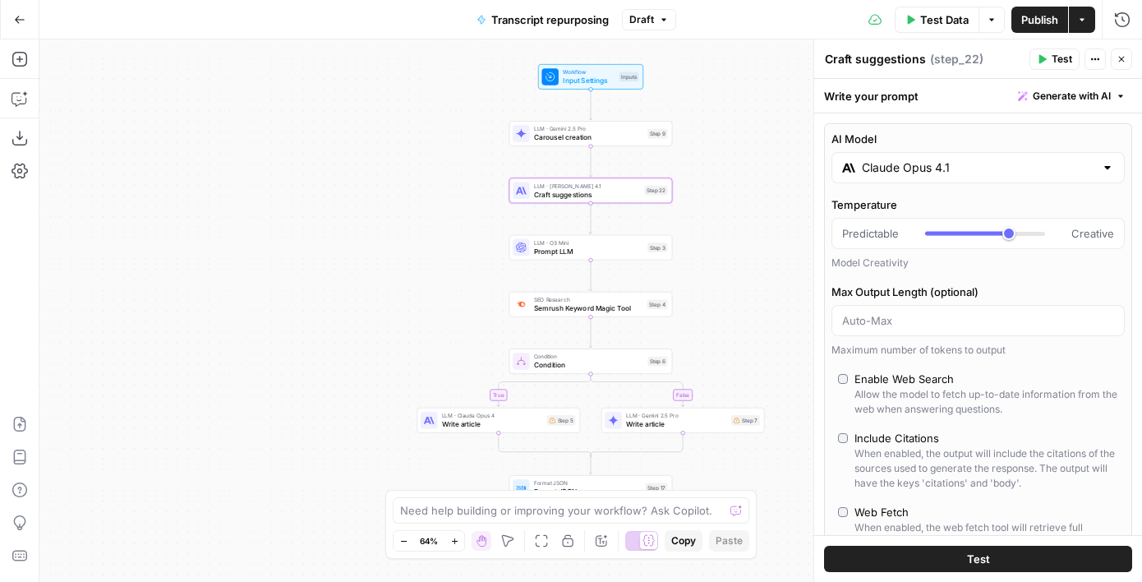
click at [1030, 18] on span "Publish" at bounding box center [1040, 20] width 37 height 16
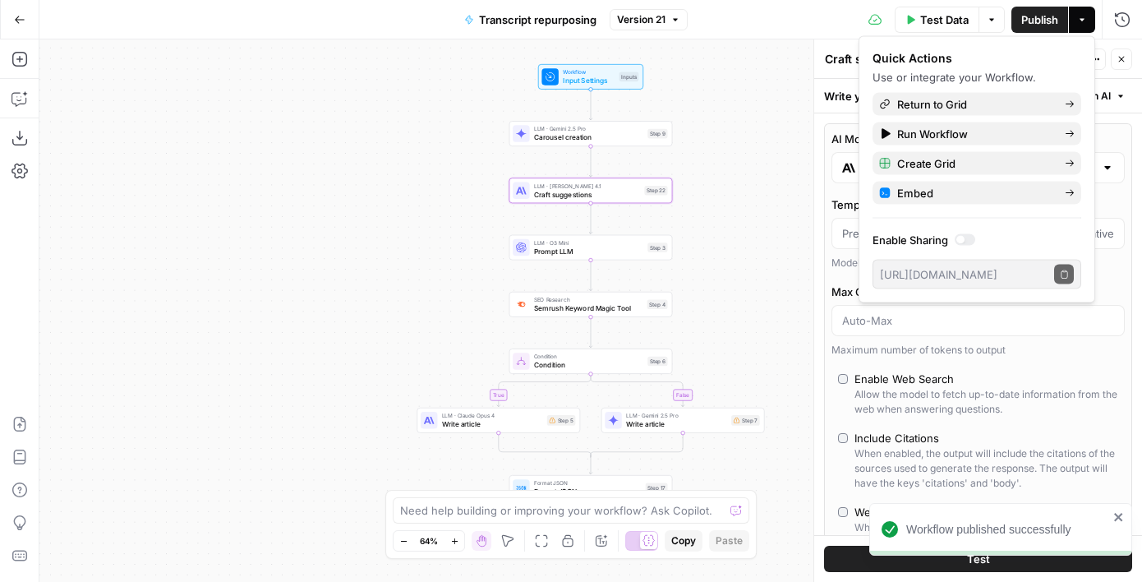
click at [19, 16] on icon "button" at bounding box center [20, 20] width 12 height 12
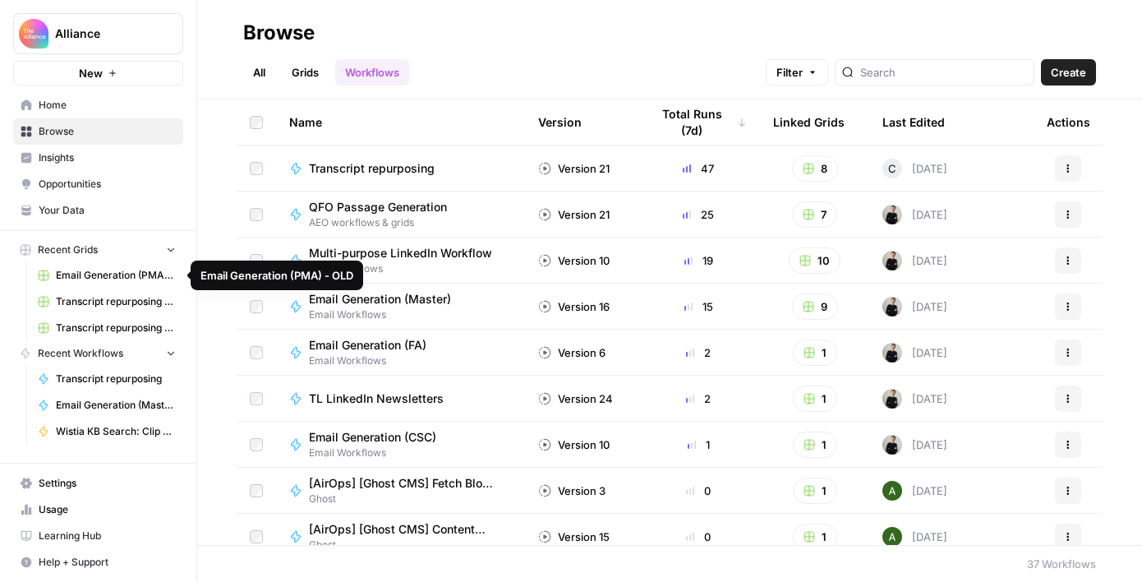
click at [100, 309] on link "Transcript repurposing (CMO)" at bounding box center [106, 302] width 153 height 26
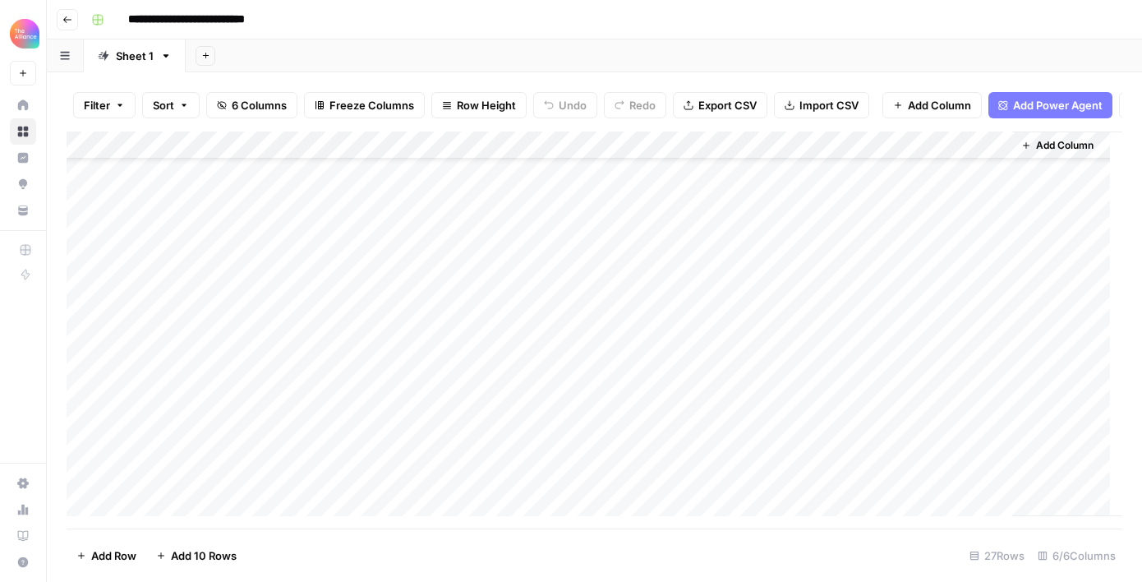
scroll to position [424, 0]
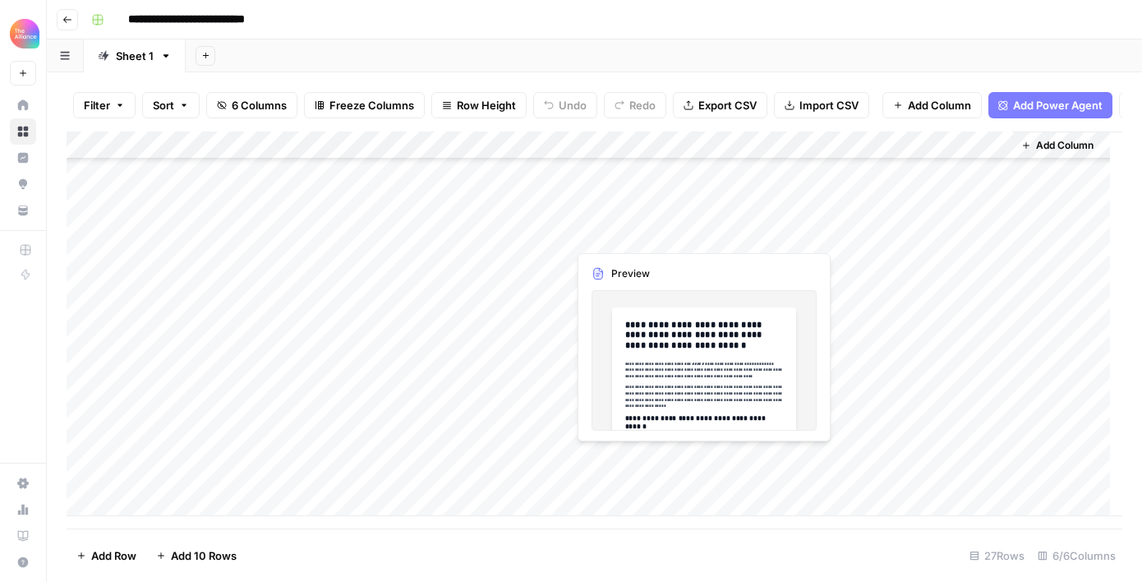
click at [700, 459] on div "Add Column" at bounding box center [595, 324] width 1056 height 385
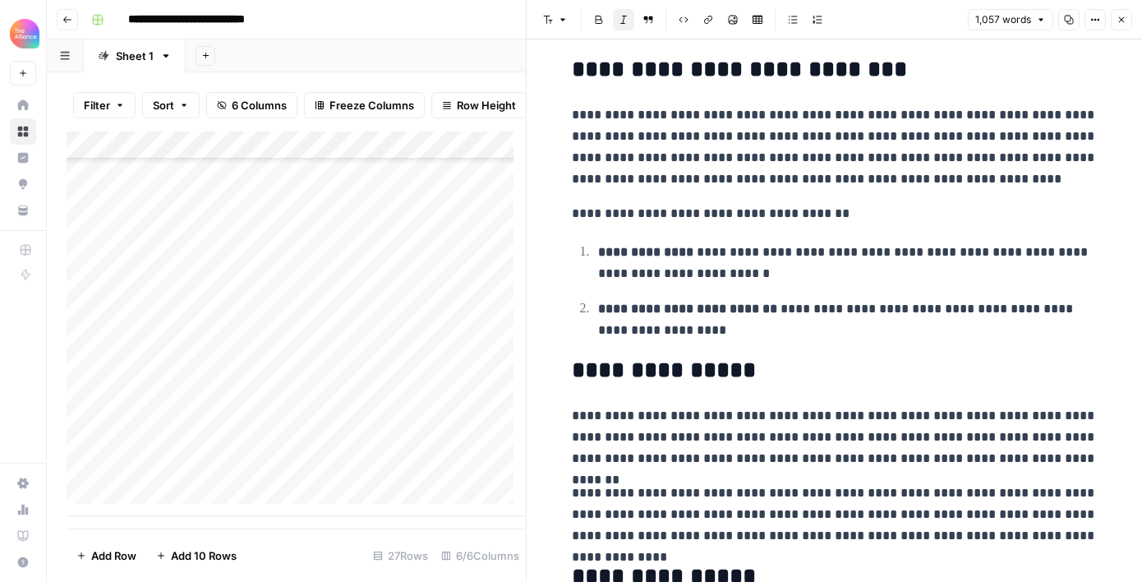
scroll to position [2477, 0]
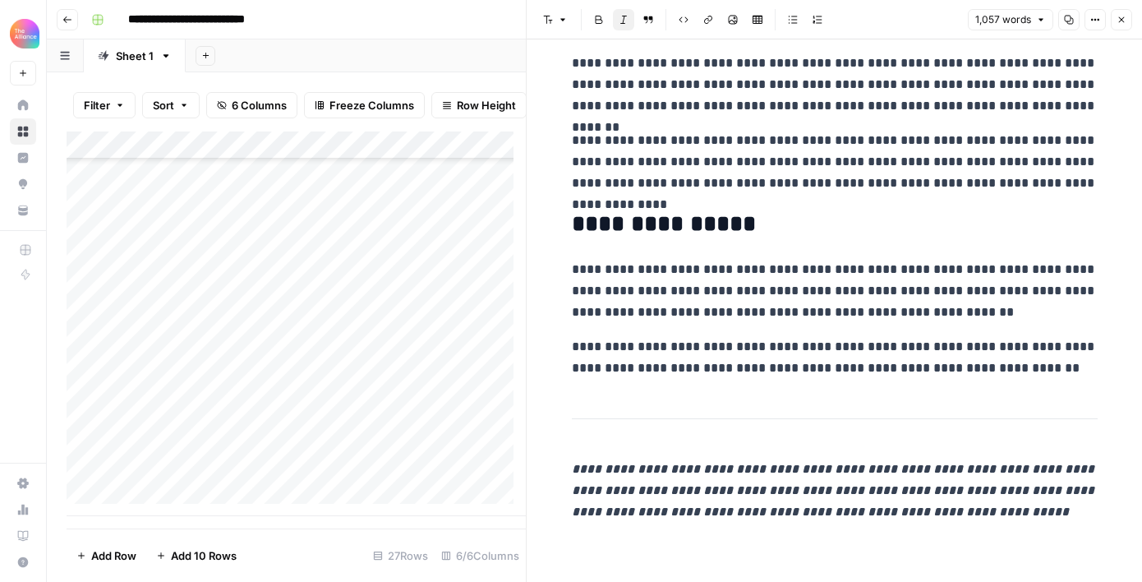
click at [1120, 22] on icon "button" at bounding box center [1122, 20] width 10 height 10
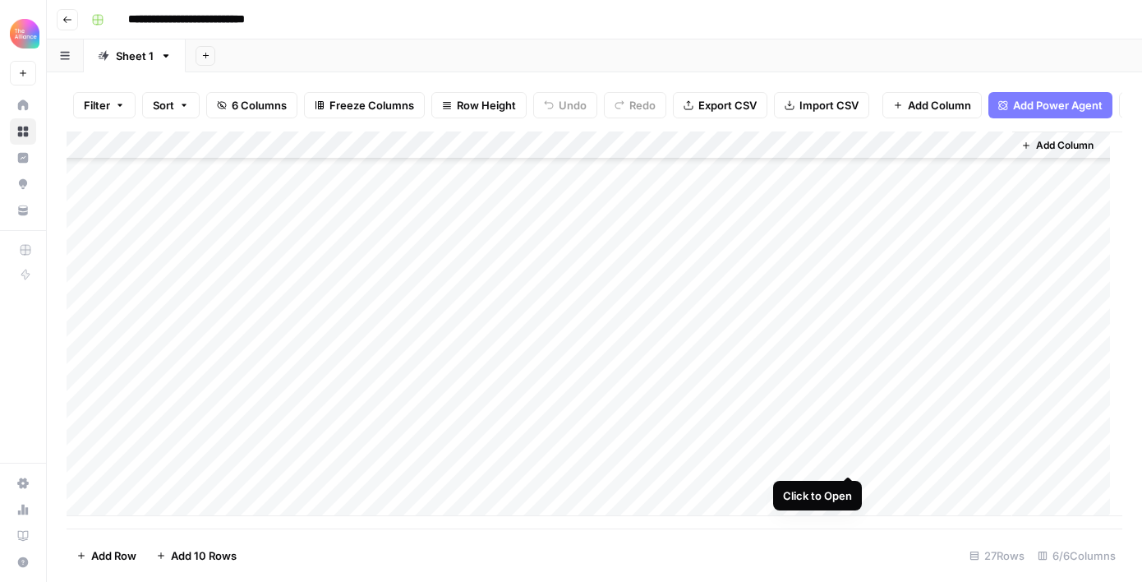
click at [843, 457] on div "Add Column" at bounding box center [595, 324] width 1056 height 385
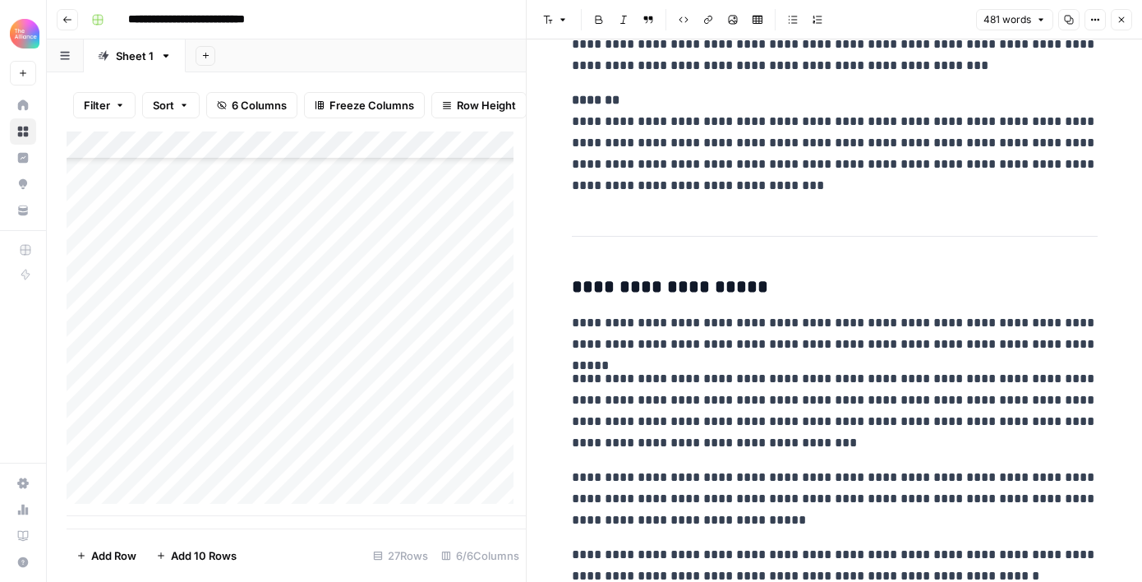
scroll to position [773, 0]
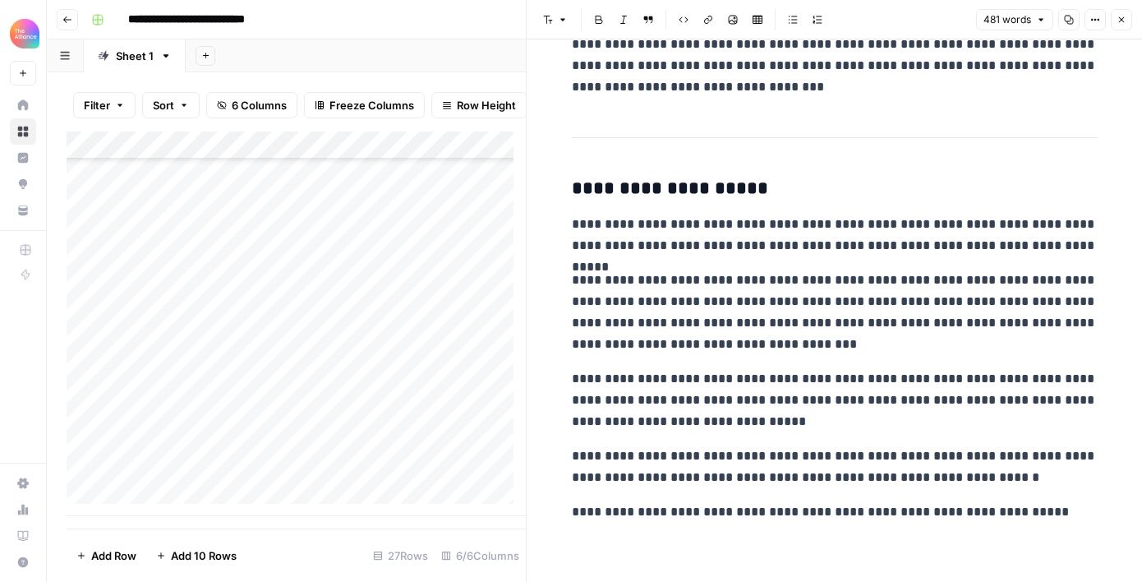
click at [1122, 17] on icon "button" at bounding box center [1122, 20] width 10 height 10
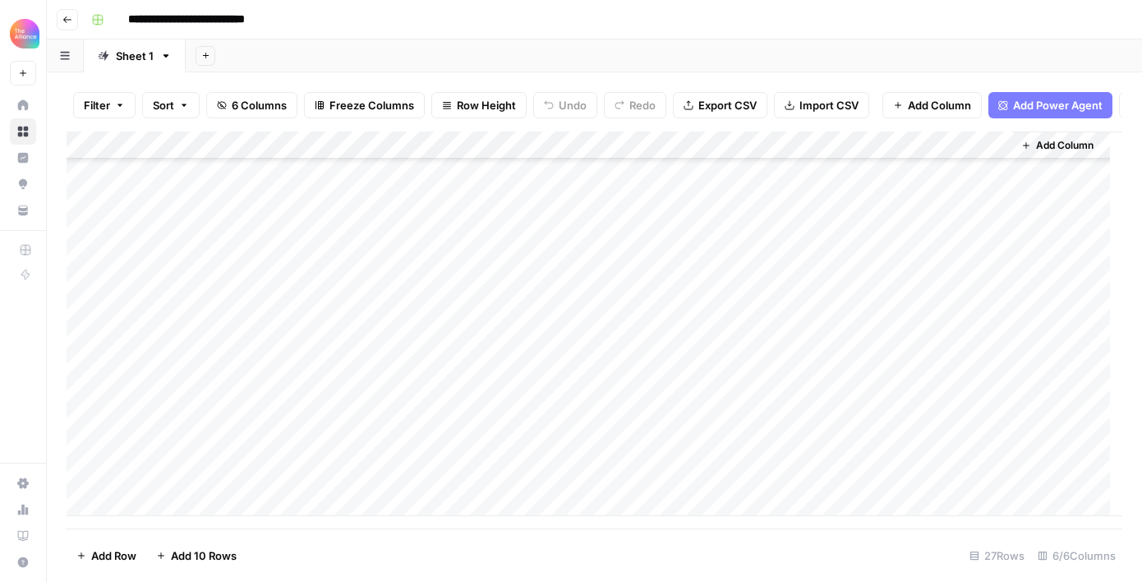
click at [990, 459] on div "Add Column" at bounding box center [595, 324] width 1056 height 385
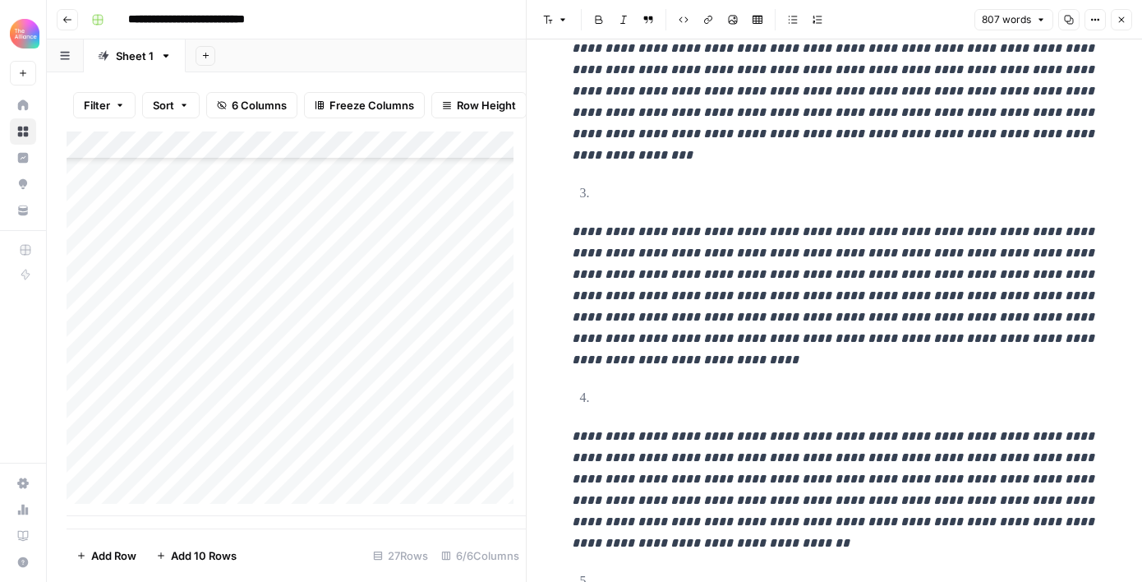
scroll to position [365, 0]
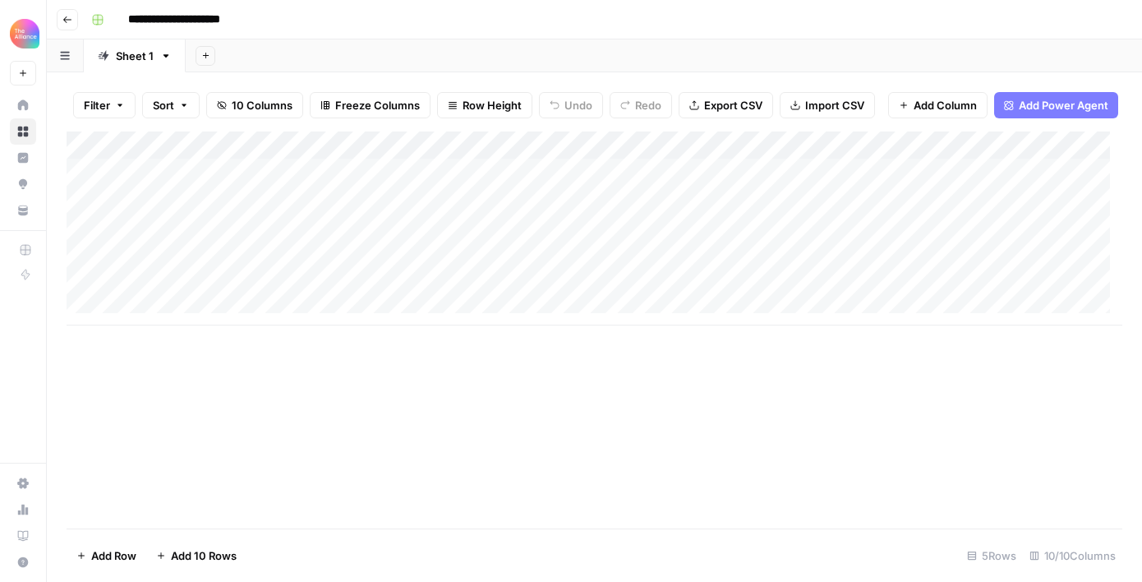
click at [412, 246] on div "Add Column" at bounding box center [595, 229] width 1056 height 194
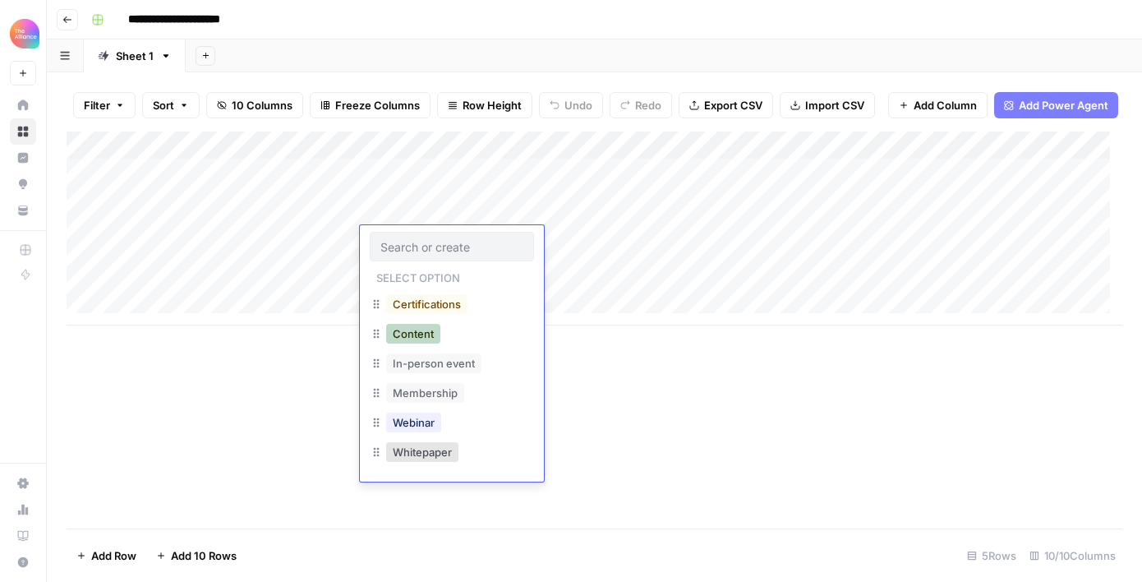
click at [410, 331] on button "Content" at bounding box center [413, 334] width 54 height 20
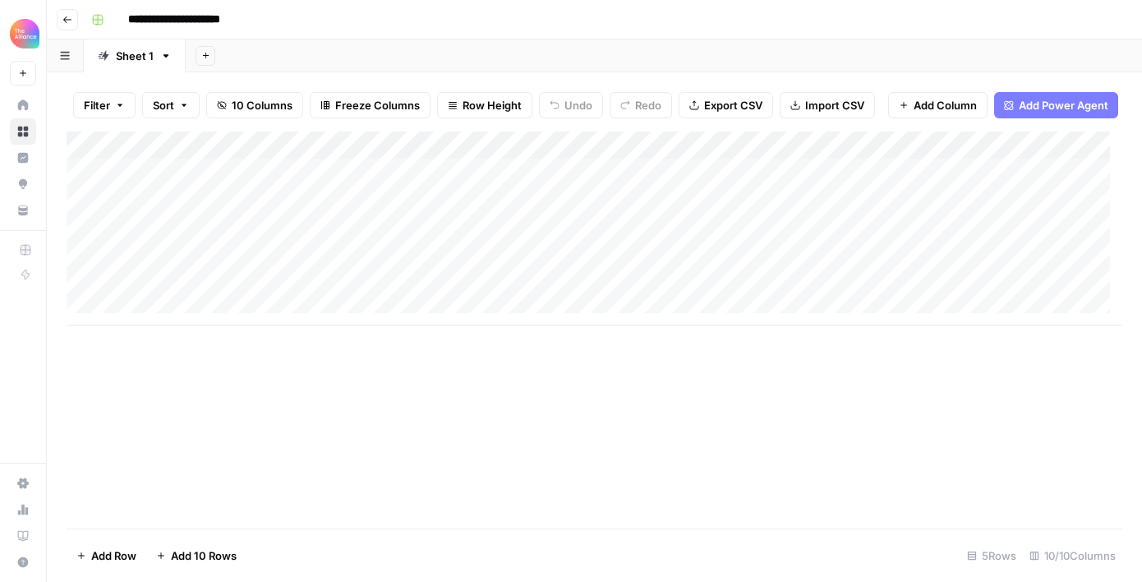
click at [564, 248] on div "Add Column" at bounding box center [595, 229] width 1056 height 194
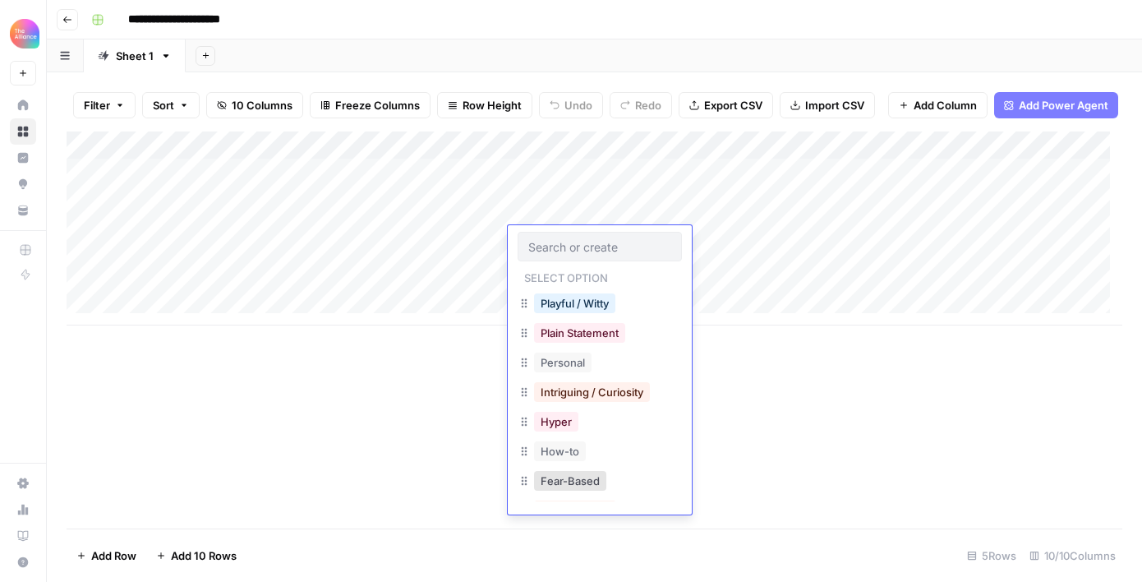
scroll to position [200, 0]
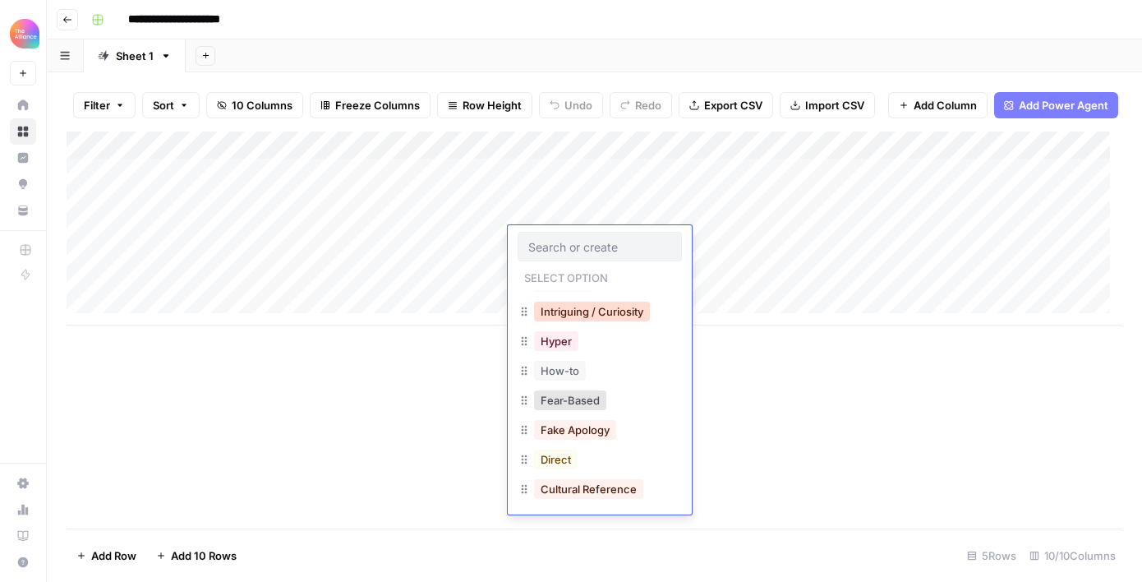
click at [593, 309] on button "Intriguing / Curiosity" at bounding box center [592, 312] width 116 height 20
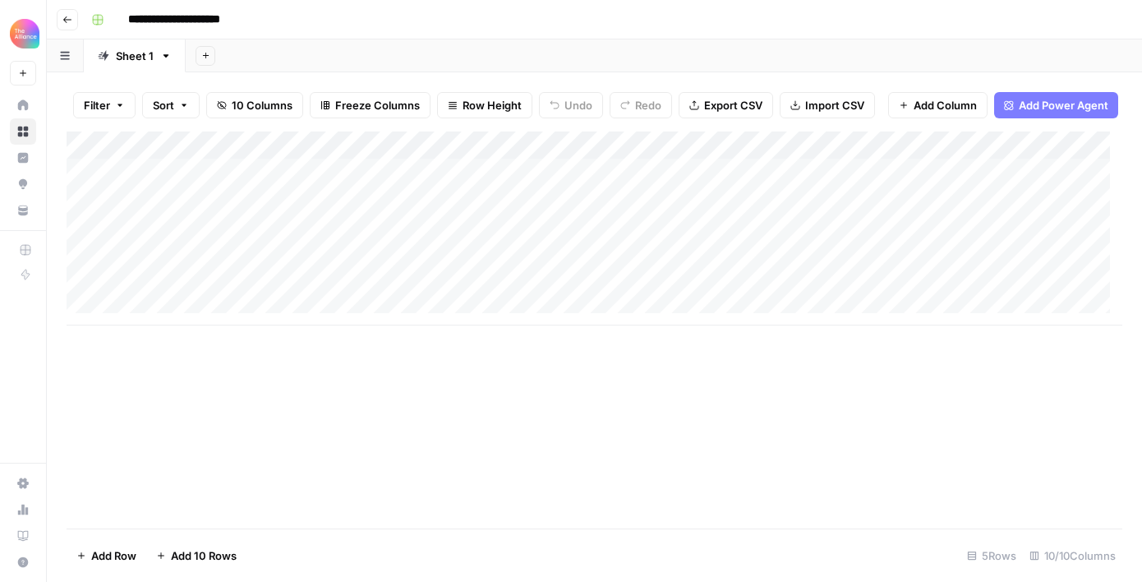
click at [732, 237] on div "Add Column" at bounding box center [595, 229] width 1056 height 194
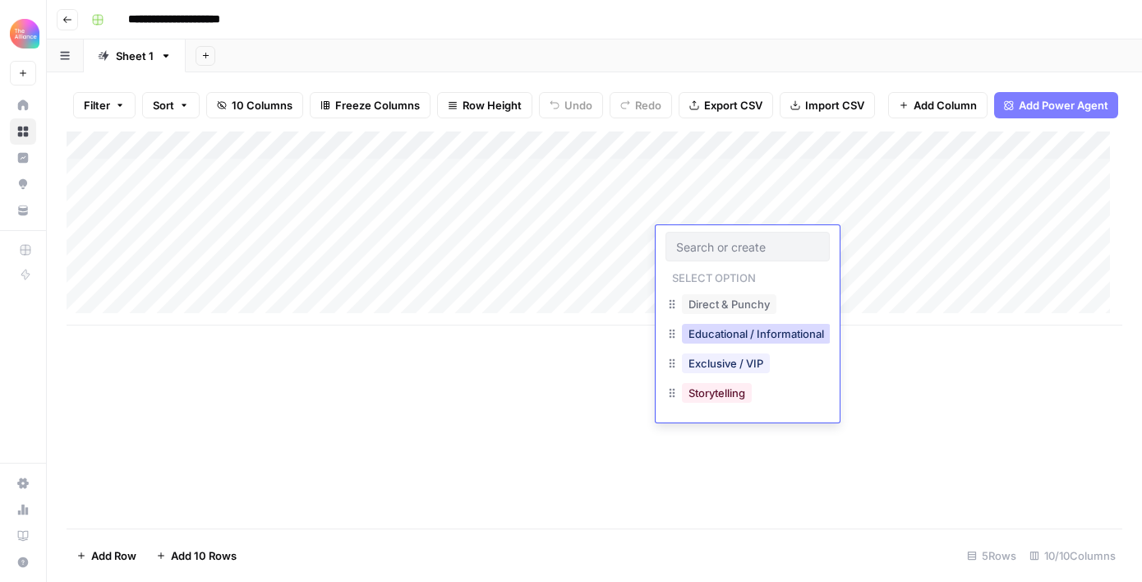
click at [748, 339] on button "Educational / Informational" at bounding box center [756, 334] width 149 height 20
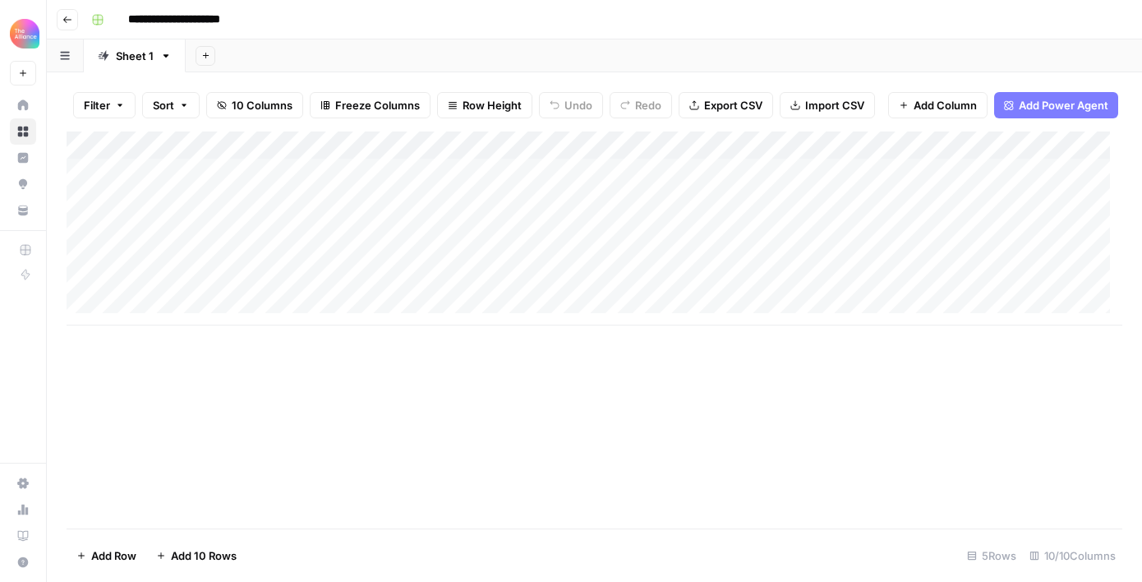
click at [876, 239] on div "Add Column" at bounding box center [595, 229] width 1056 height 194
type textarea "**********"
click at [932, 381] on div "Add Column" at bounding box center [595, 330] width 1056 height 397
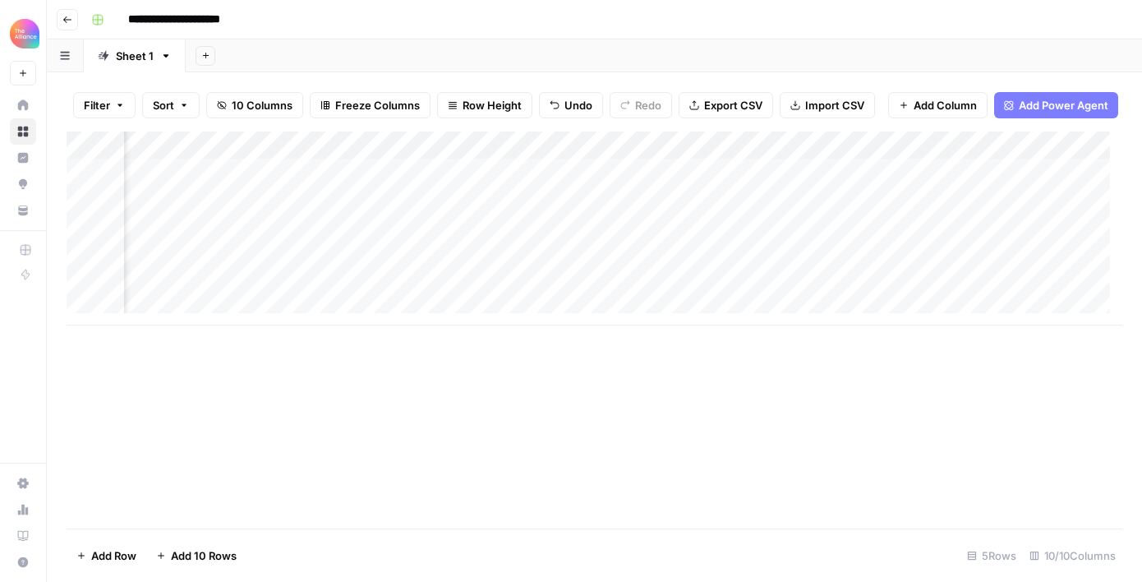
click at [804, 238] on div "Add Column" at bounding box center [595, 229] width 1056 height 194
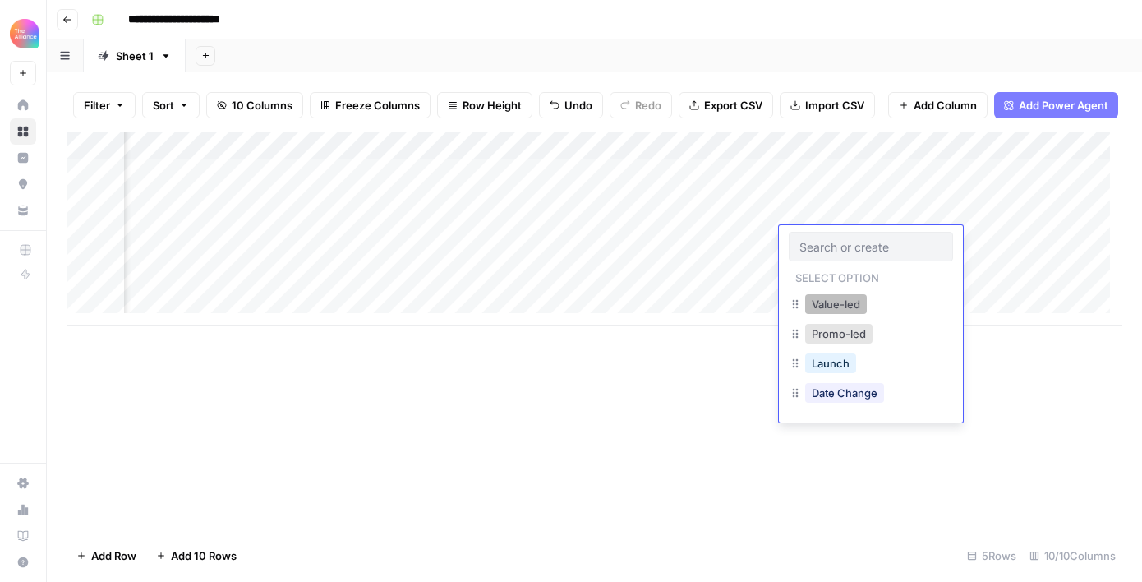
click at [837, 308] on button "Value-led" at bounding box center [836, 304] width 62 height 20
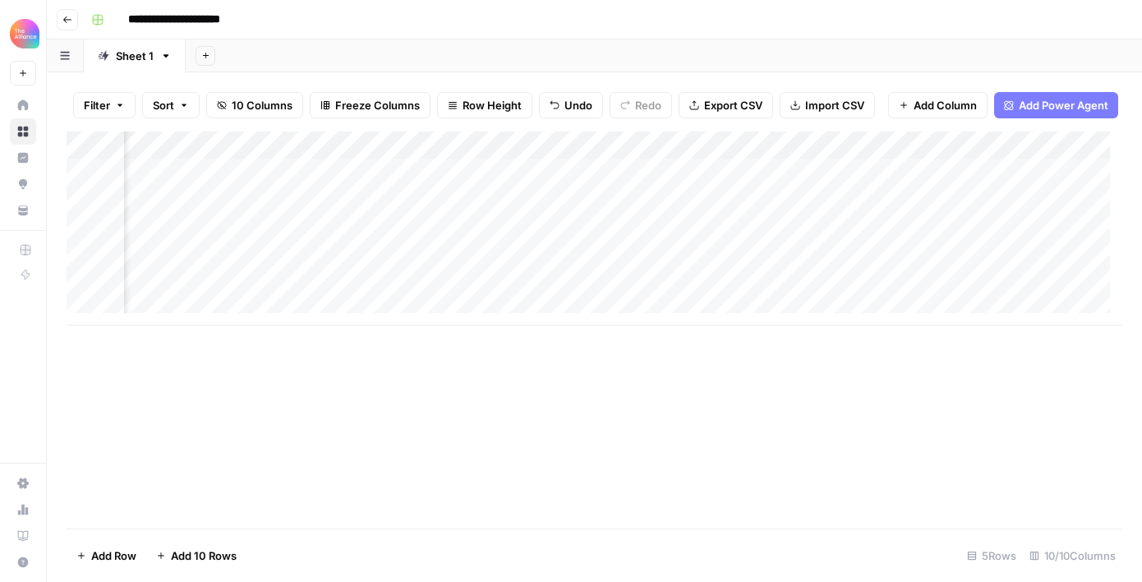
scroll to position [0, 921]
click at [783, 241] on div "Add Column" at bounding box center [595, 229] width 1056 height 194
click at [1002, 242] on div "Add Column" at bounding box center [595, 229] width 1056 height 194
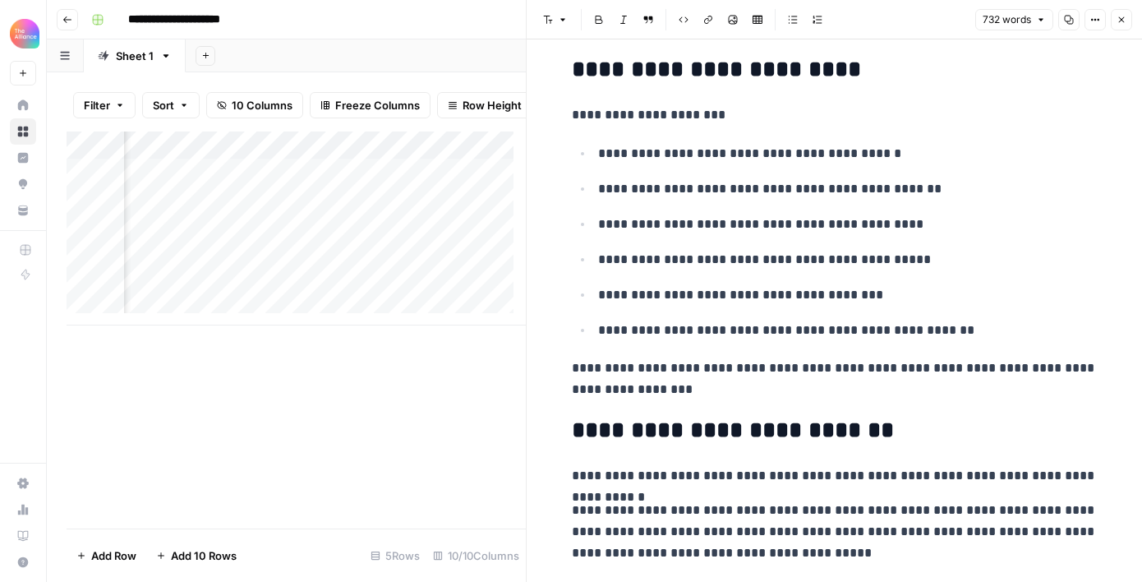
scroll to position [2009, 0]
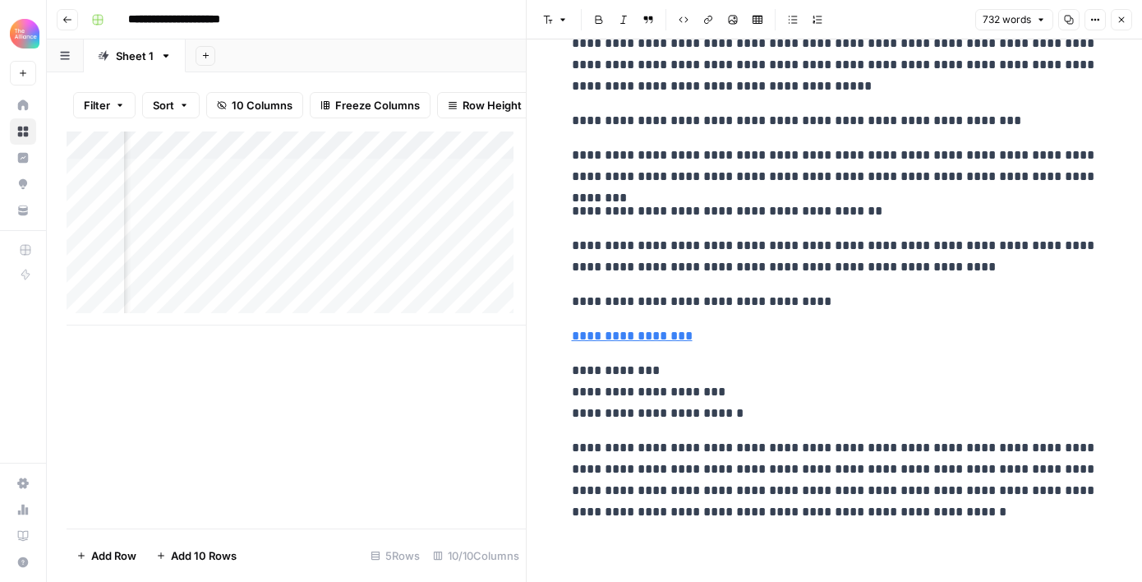
click at [787, 333] on p "**********" at bounding box center [835, 335] width 526 height 21
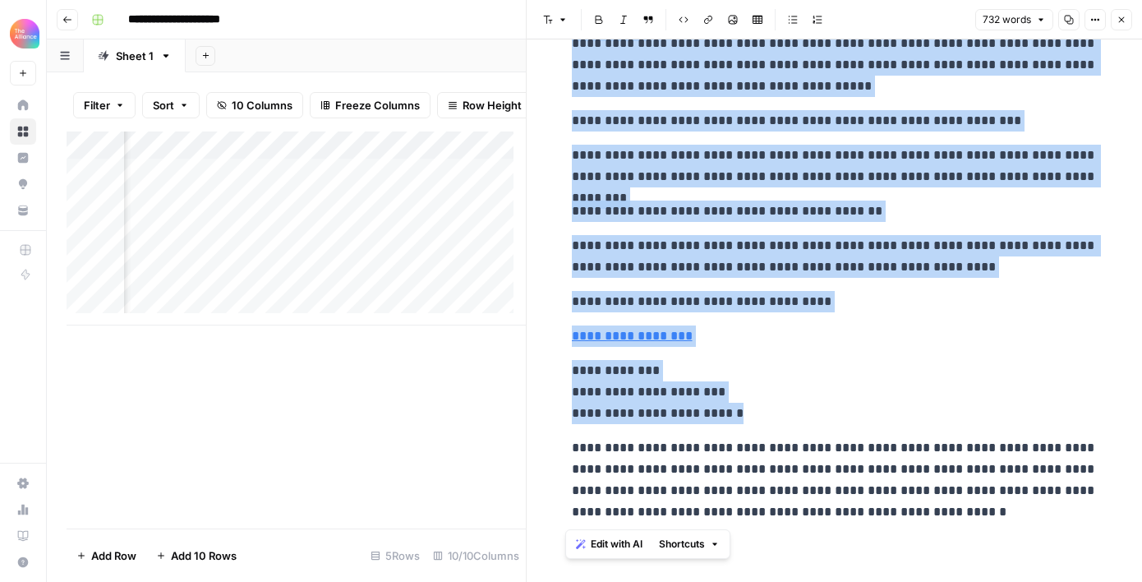
copy div "**********"
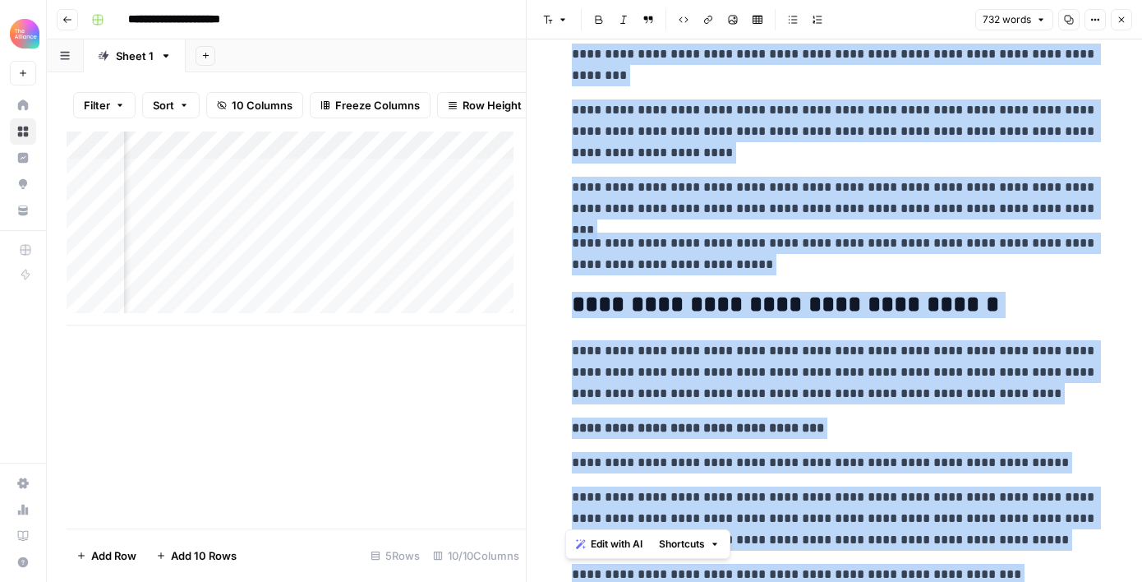
scroll to position [0, 0]
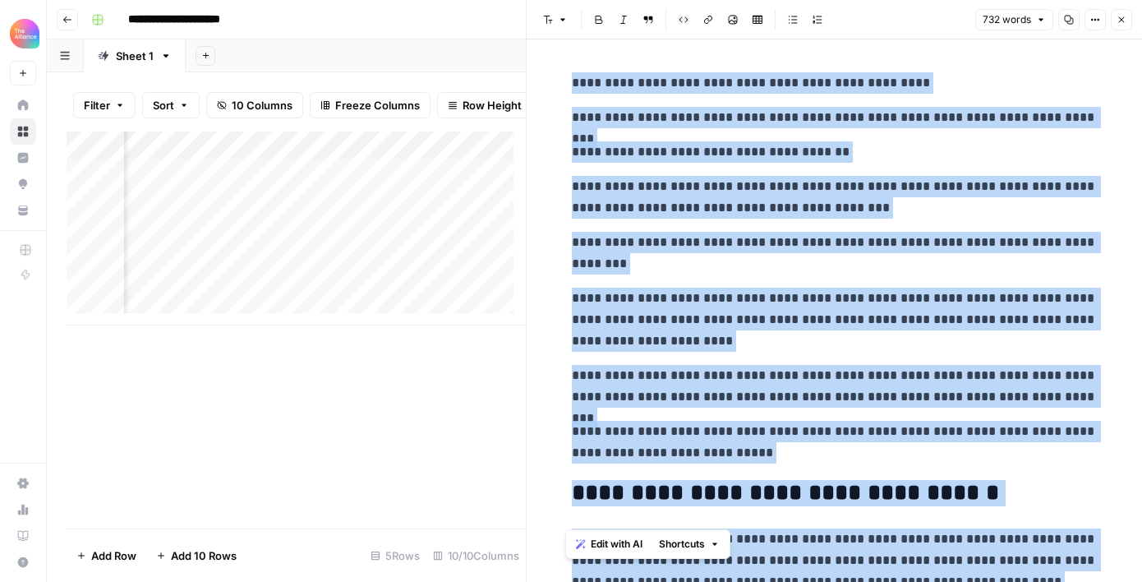
click at [1123, 21] on icon "button" at bounding box center [1122, 20] width 10 height 10
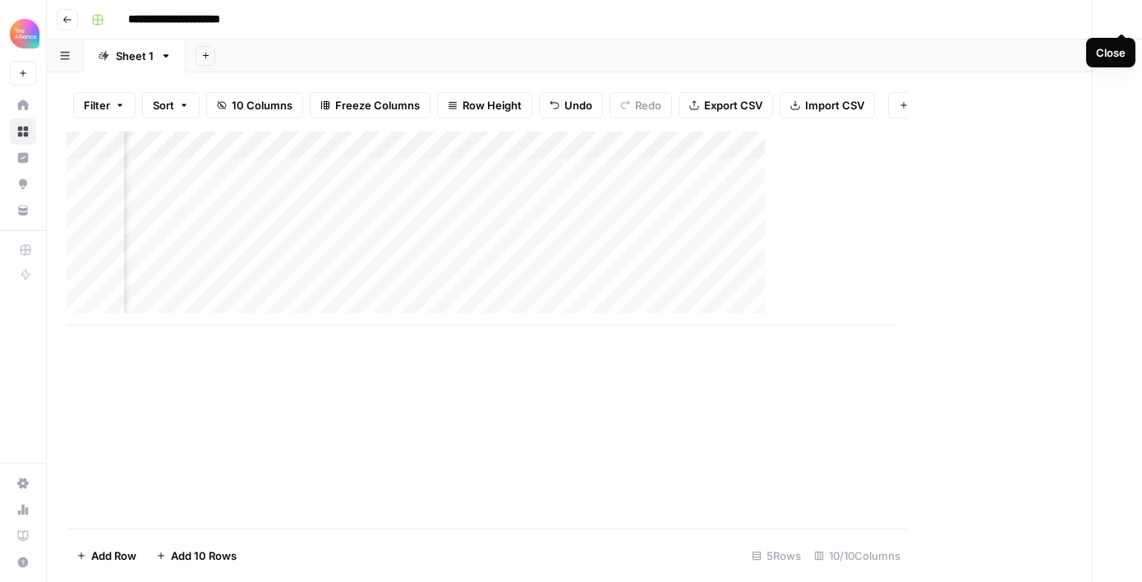
scroll to position [0, 983]
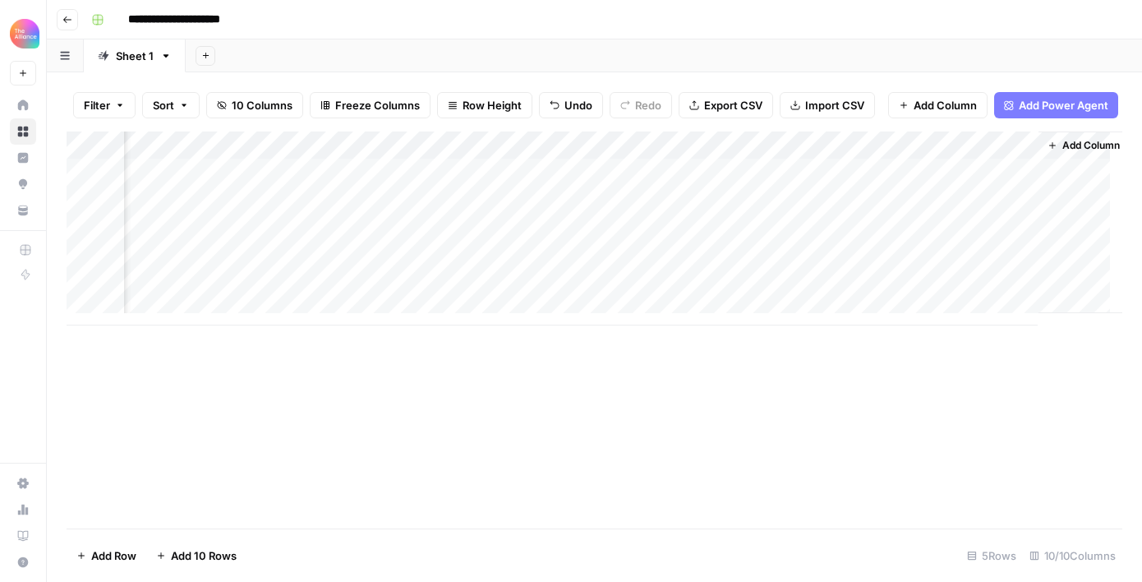
click at [856, 160] on div "Add Column" at bounding box center [595, 229] width 1056 height 194
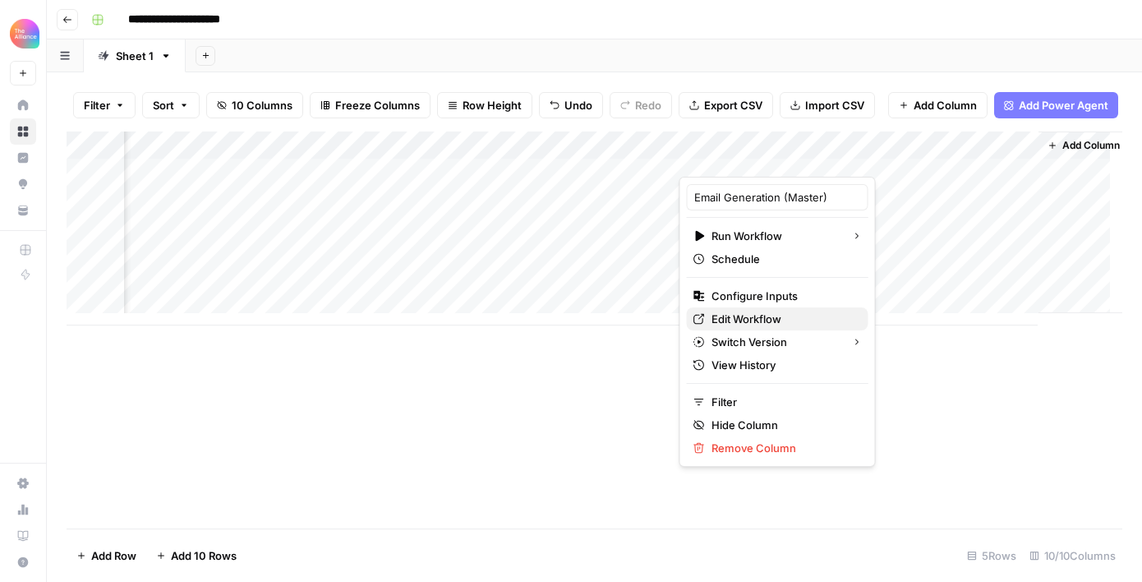
click at [742, 316] on span "Edit Workflow" at bounding box center [784, 319] width 144 height 16
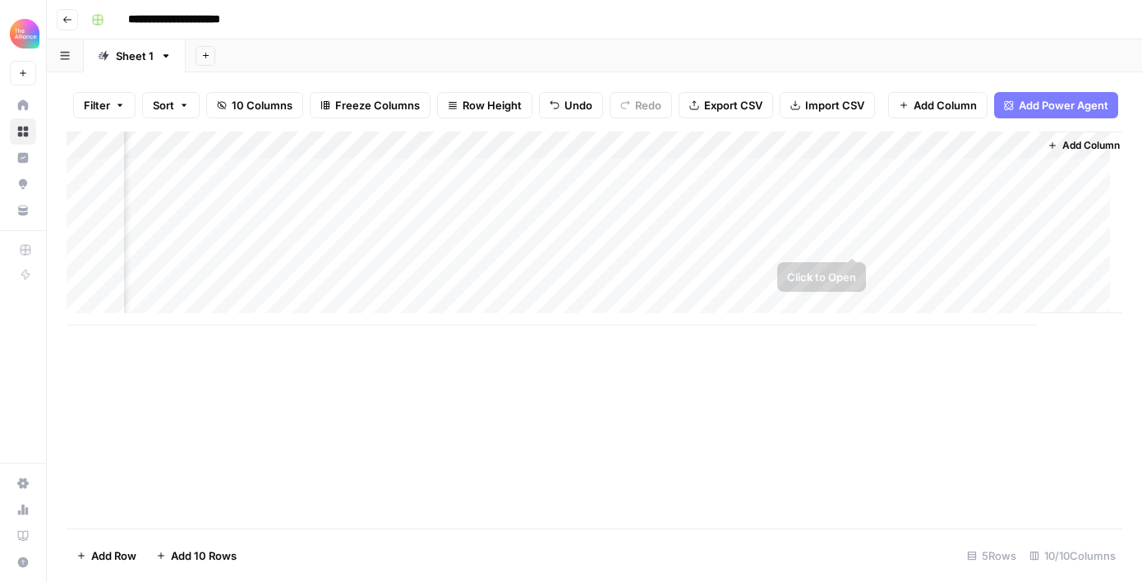
click at [855, 240] on div "Add Column" at bounding box center [595, 229] width 1056 height 194
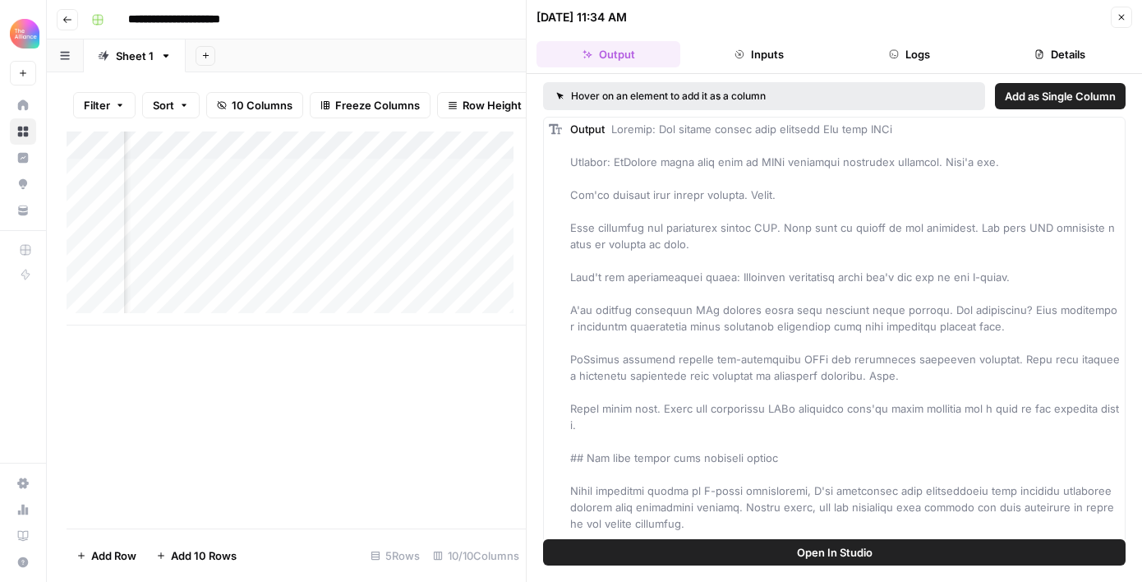
click at [1124, 15] on icon "button" at bounding box center [1122, 18] width 6 height 6
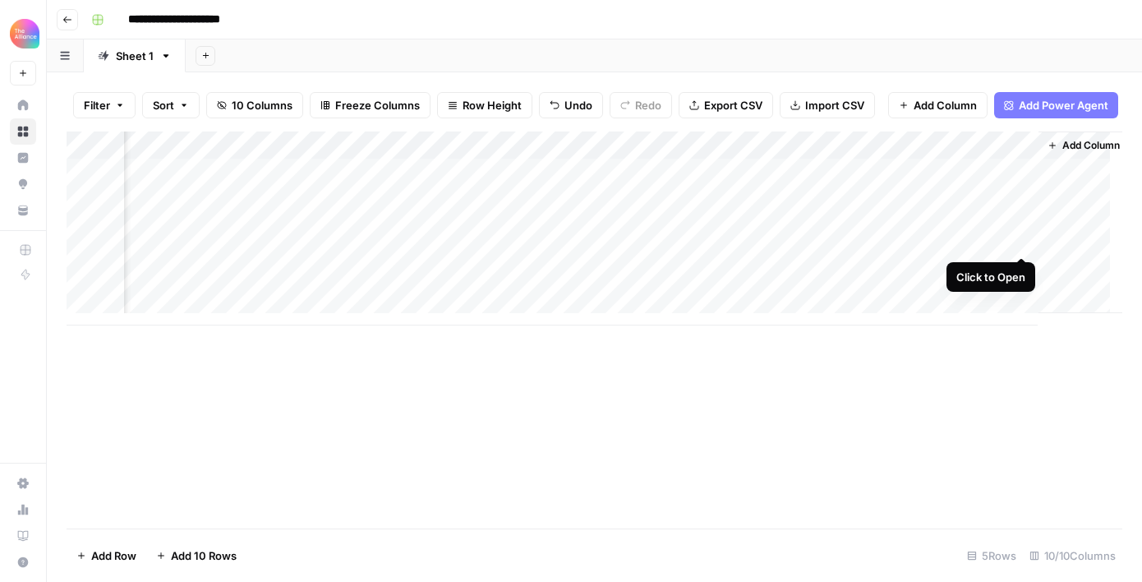
click at [1021, 242] on div "Add Column" at bounding box center [595, 229] width 1056 height 194
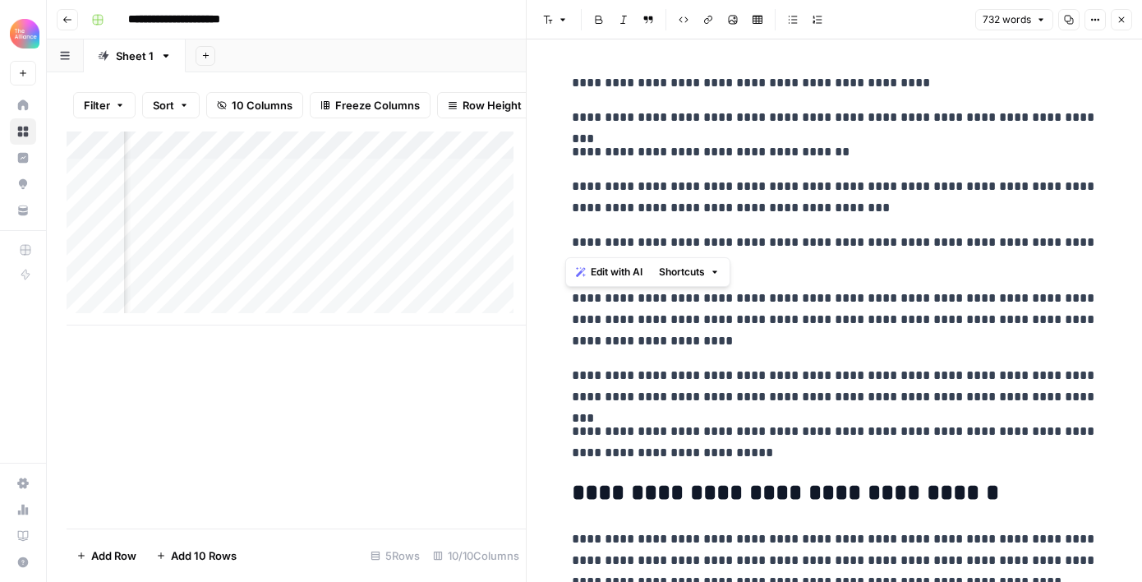
drag, startPoint x: 563, startPoint y: 78, endPoint x: 797, endPoint y: 252, distance: 292.0
copy div "**********"
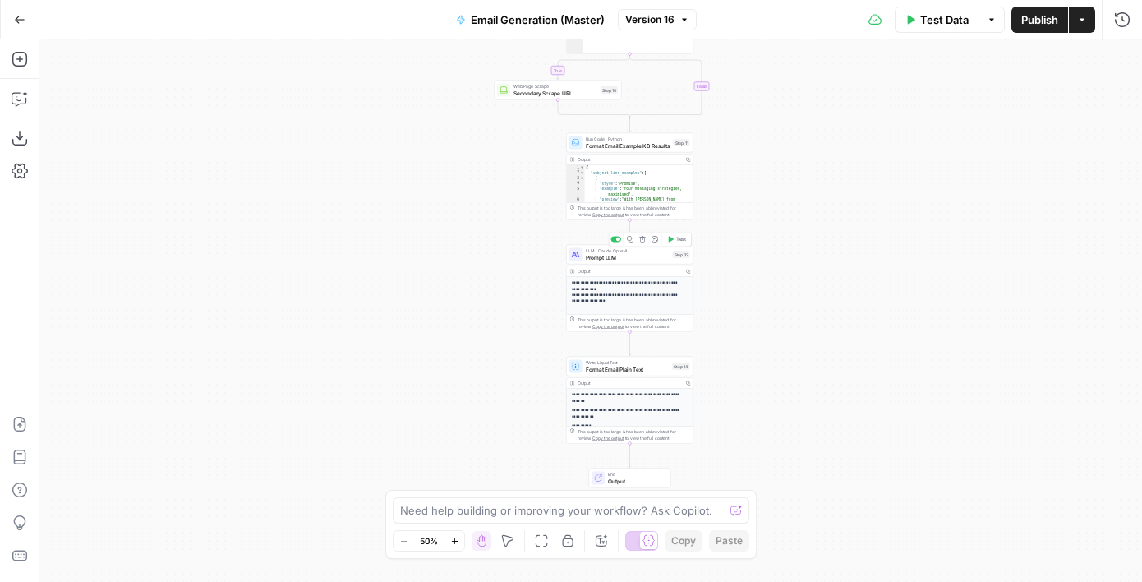
click at [627, 261] on span "Prompt LLM" at bounding box center [628, 257] width 84 height 8
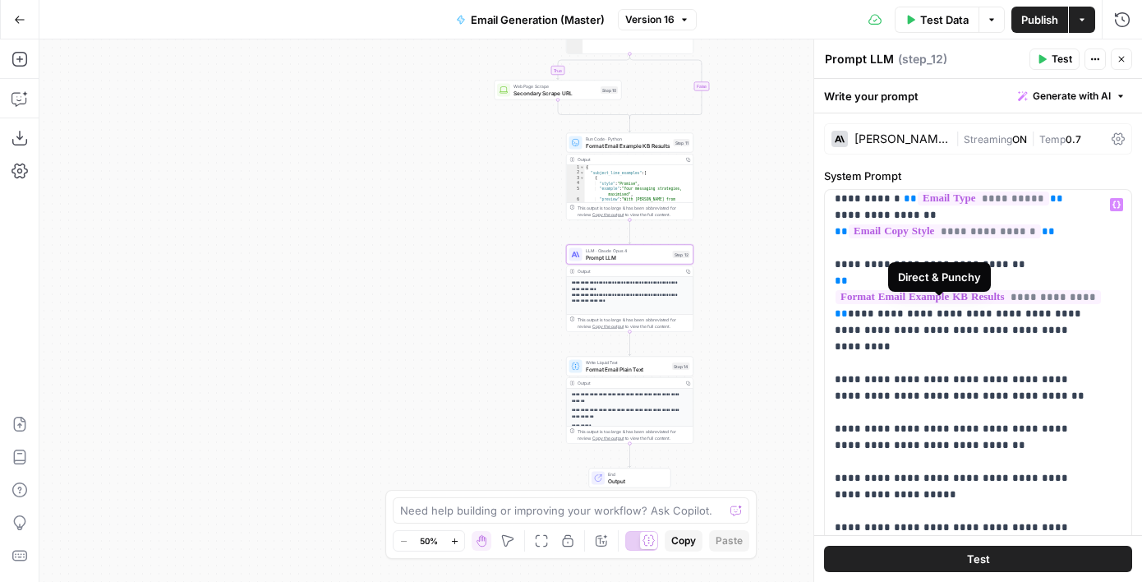
scroll to position [878, 0]
click at [21, 21] on icon "button" at bounding box center [20, 20] width 12 height 12
